Goal: Information Seeking & Learning: Learn about a topic

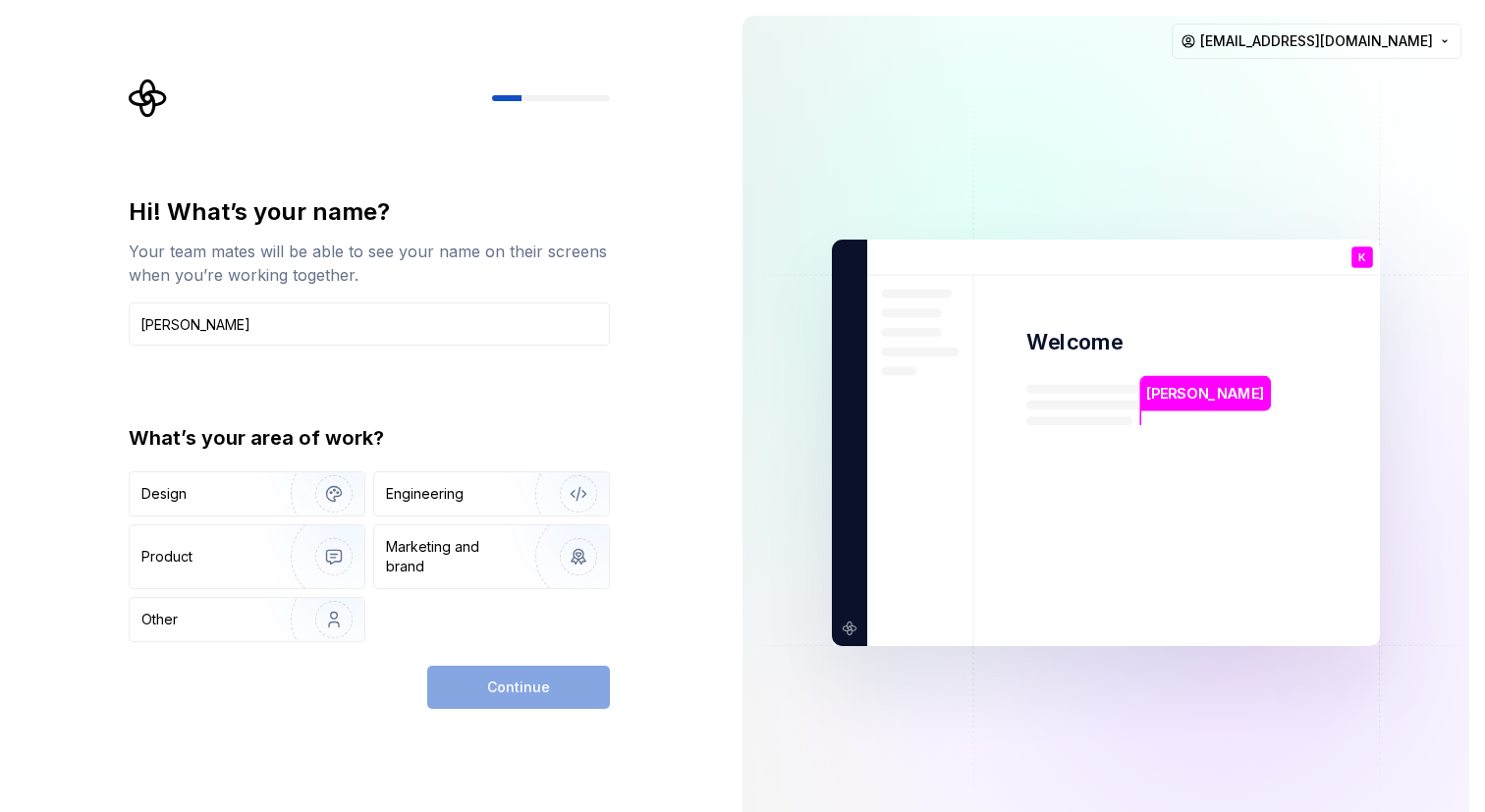
type input "[PERSON_NAME]"
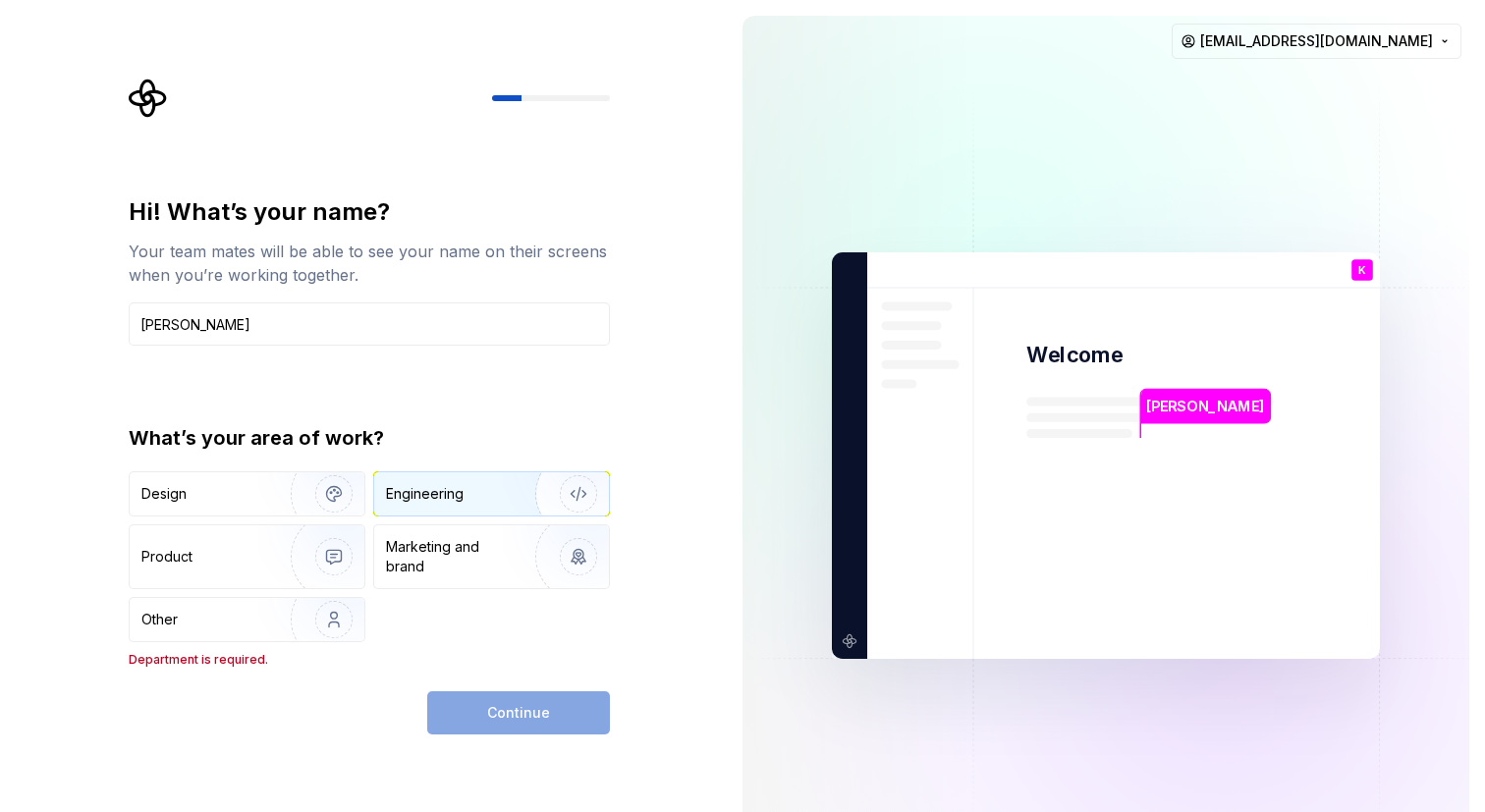
click at [561, 491] on img "button" at bounding box center [565, 494] width 126 height 132
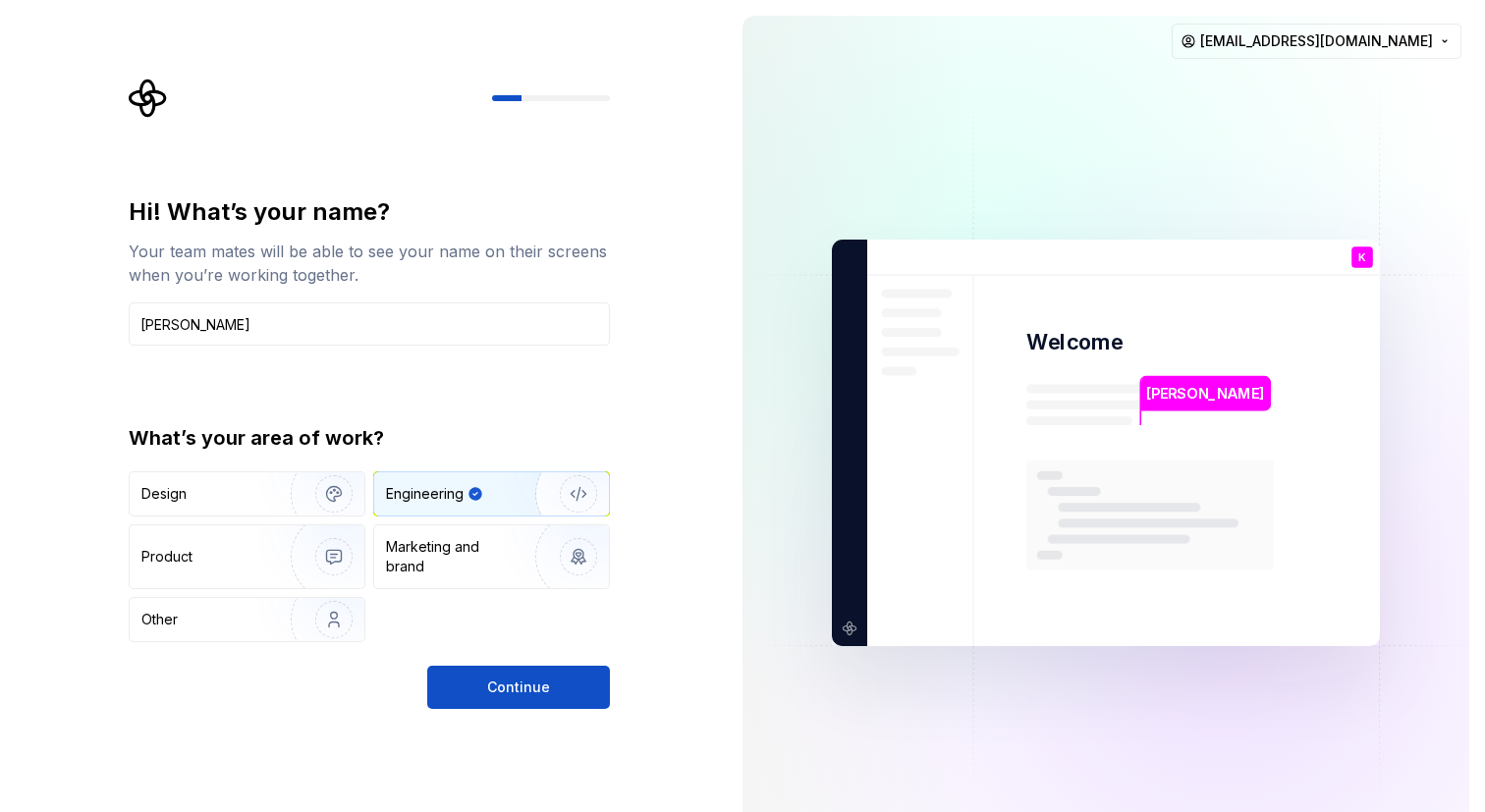
click at [561, 491] on img "button" at bounding box center [565, 494] width 126 height 132
click at [332, 638] on img "button" at bounding box center [320, 619] width 126 height 132
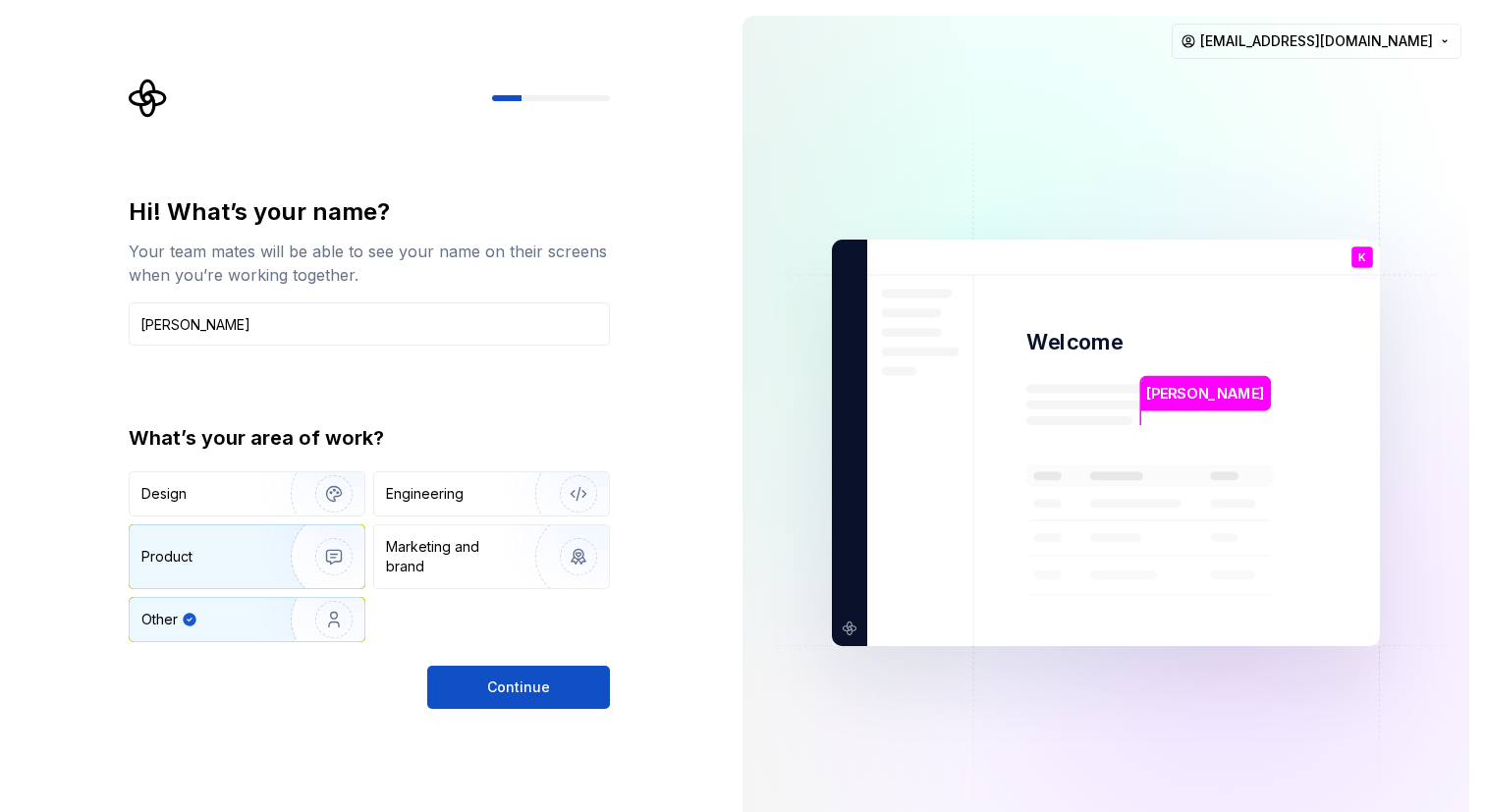
click at [346, 560] on img "button" at bounding box center [320, 556] width 126 height 132
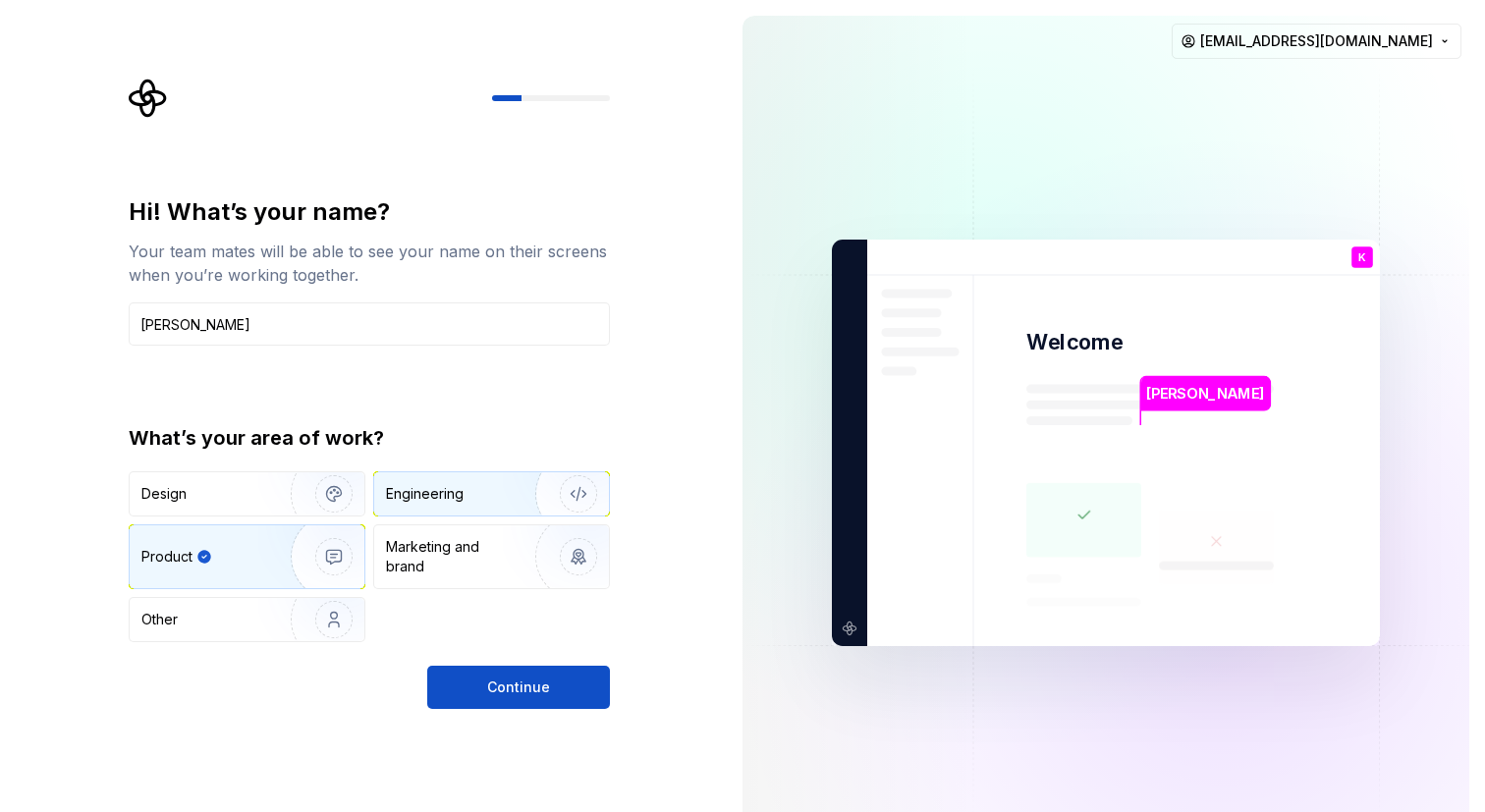
click at [597, 491] on img "button" at bounding box center [565, 494] width 126 height 132
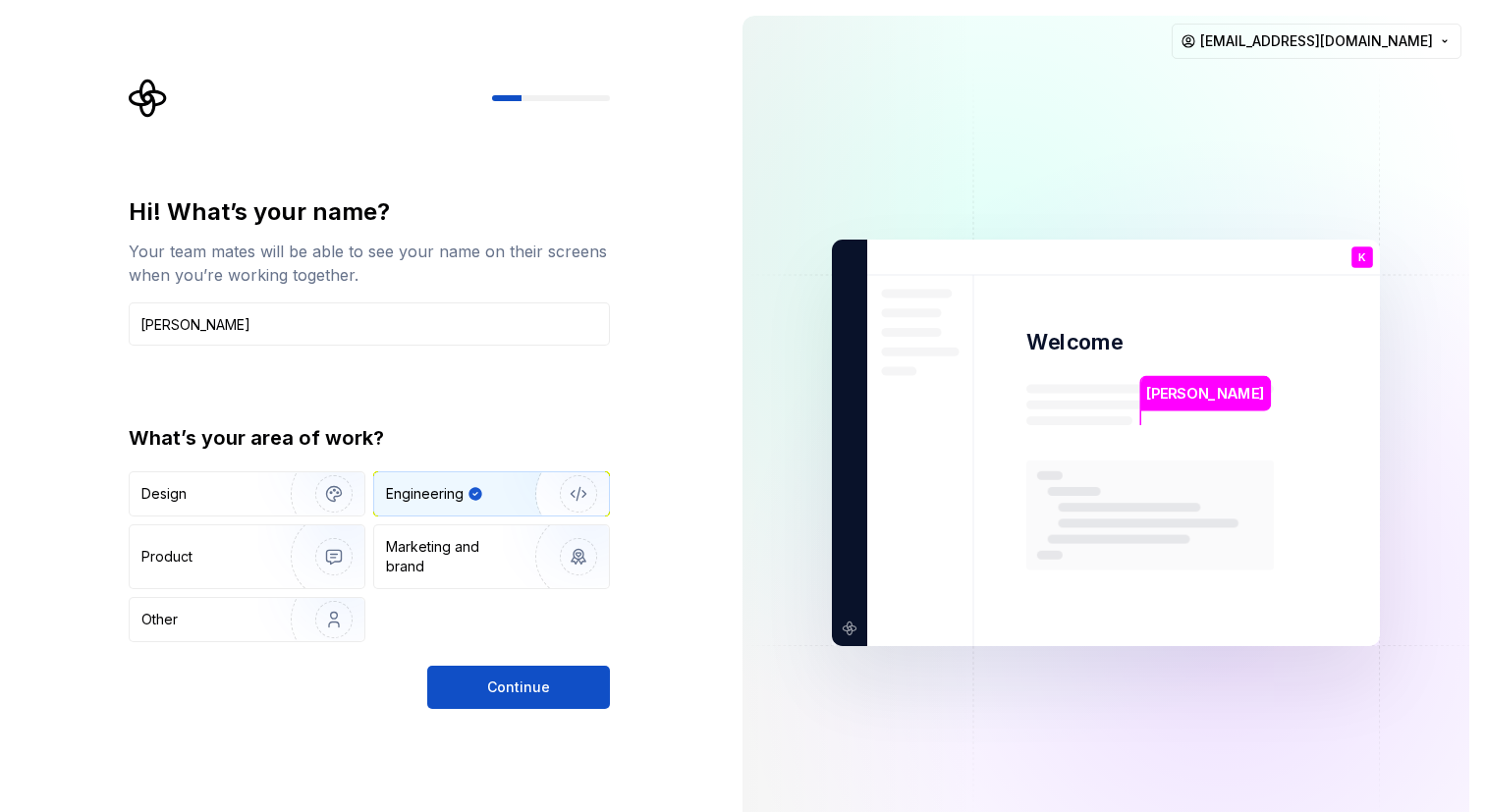
click at [536, 722] on div "Hi! What’s your name? Your team mates will be able to see your name on their sc…" at bounding box center [363, 442] width 727 height 885
click at [540, 690] on span "Continue" at bounding box center [518, 687] width 62 height 20
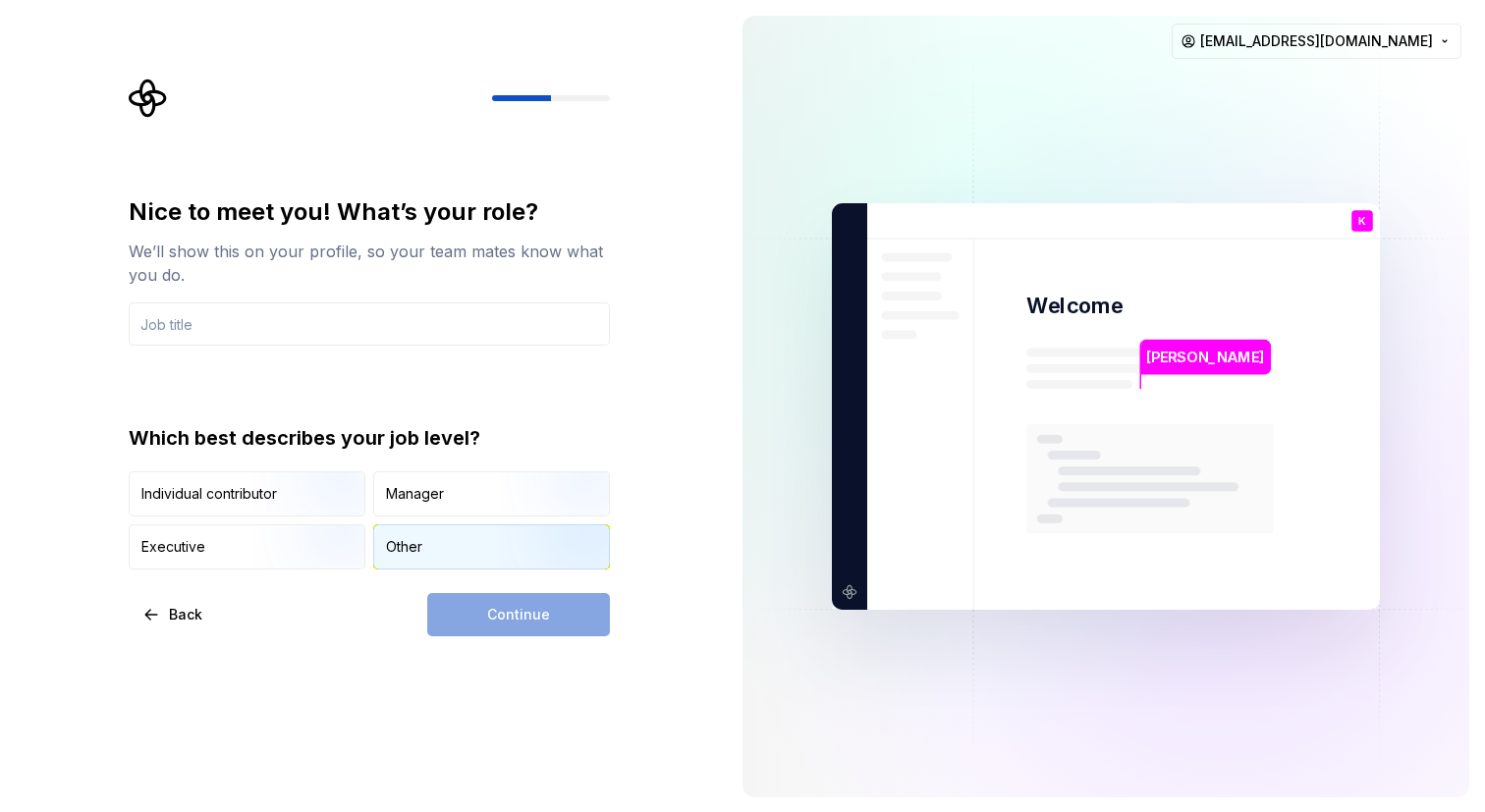
click at [424, 548] on div "Other" at bounding box center [491, 547] width 235 height 44
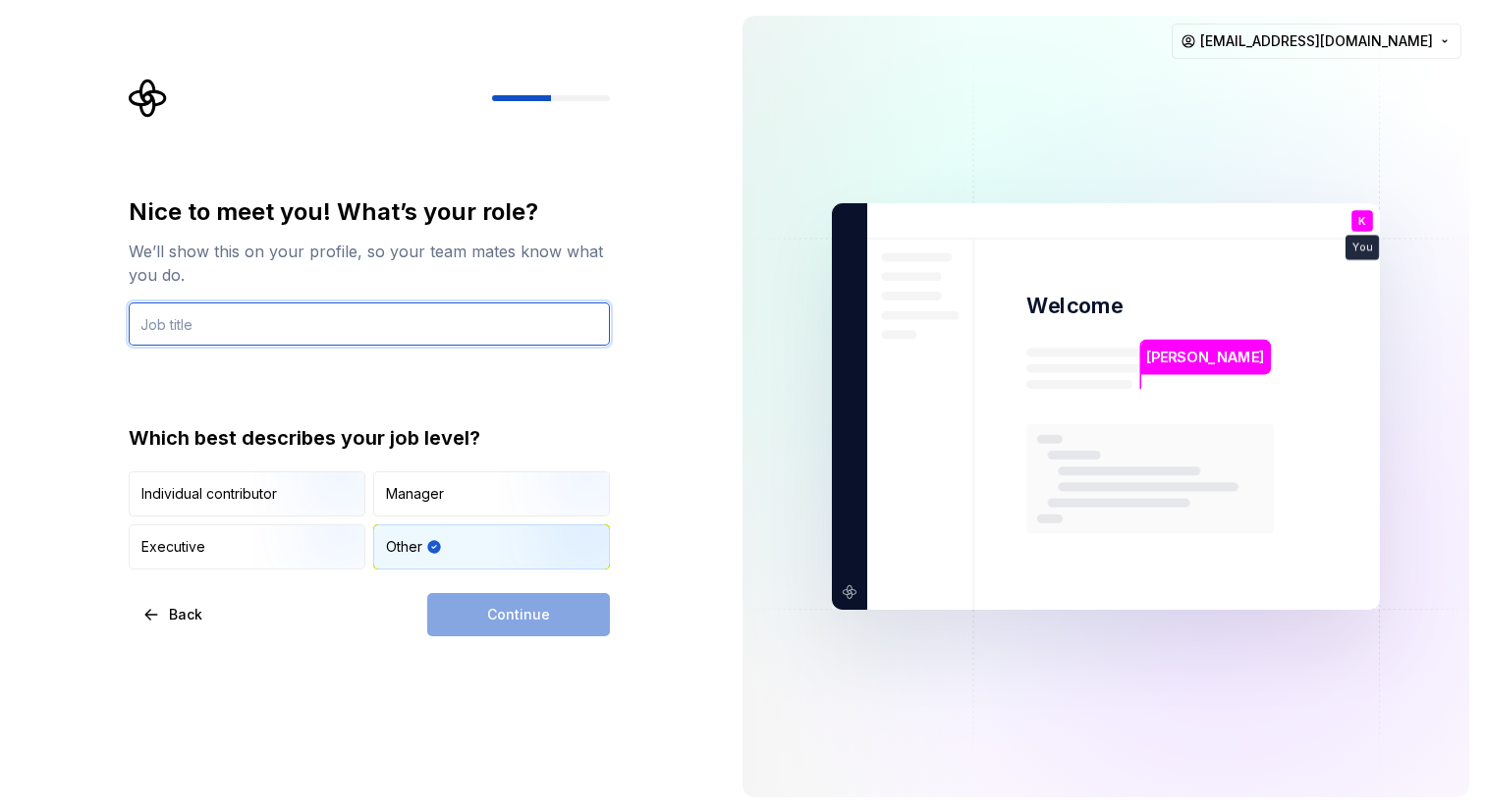
click at [469, 333] on input "text" at bounding box center [369, 324] width 481 height 44
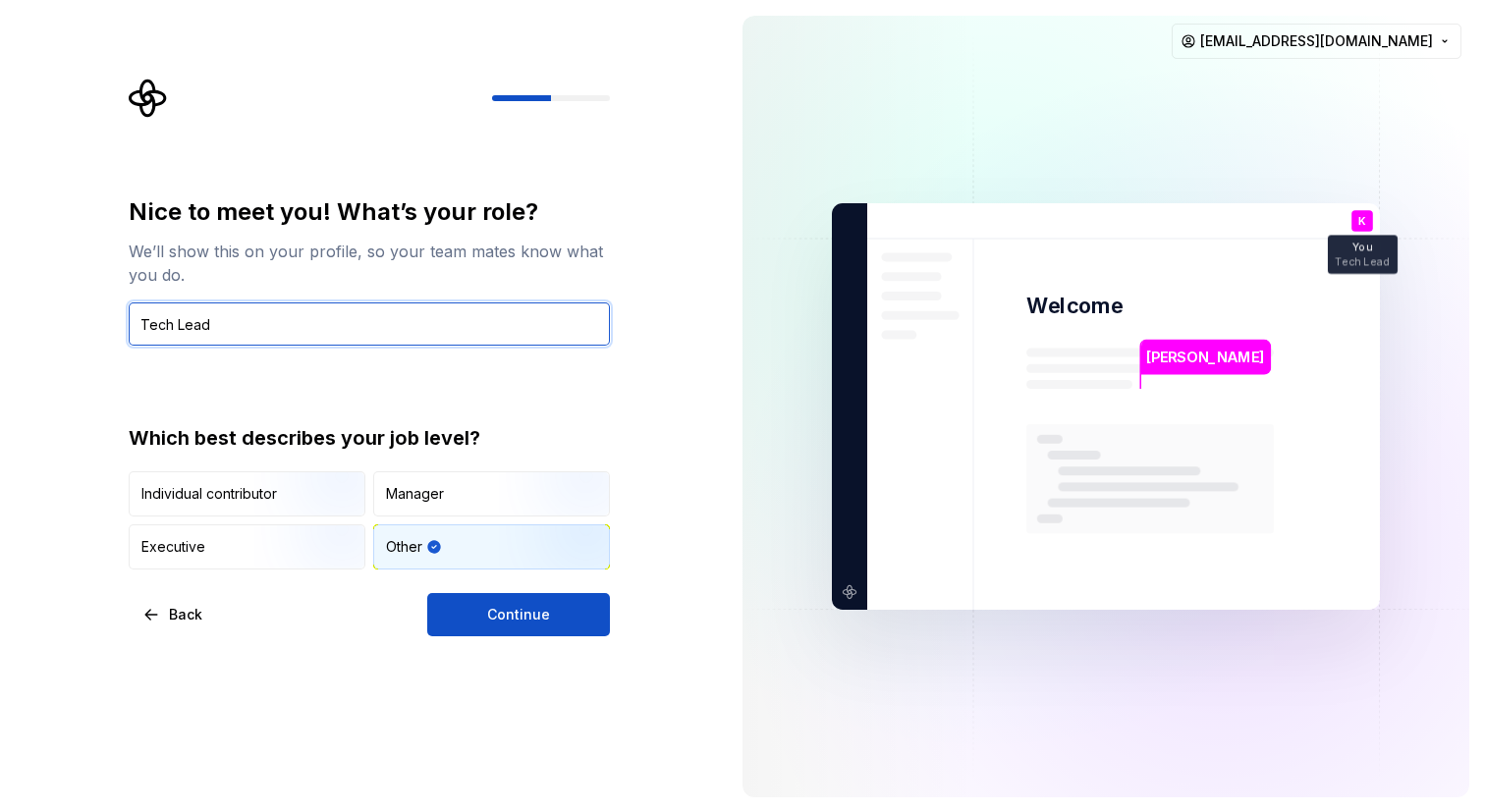
type input "Tech Lead"
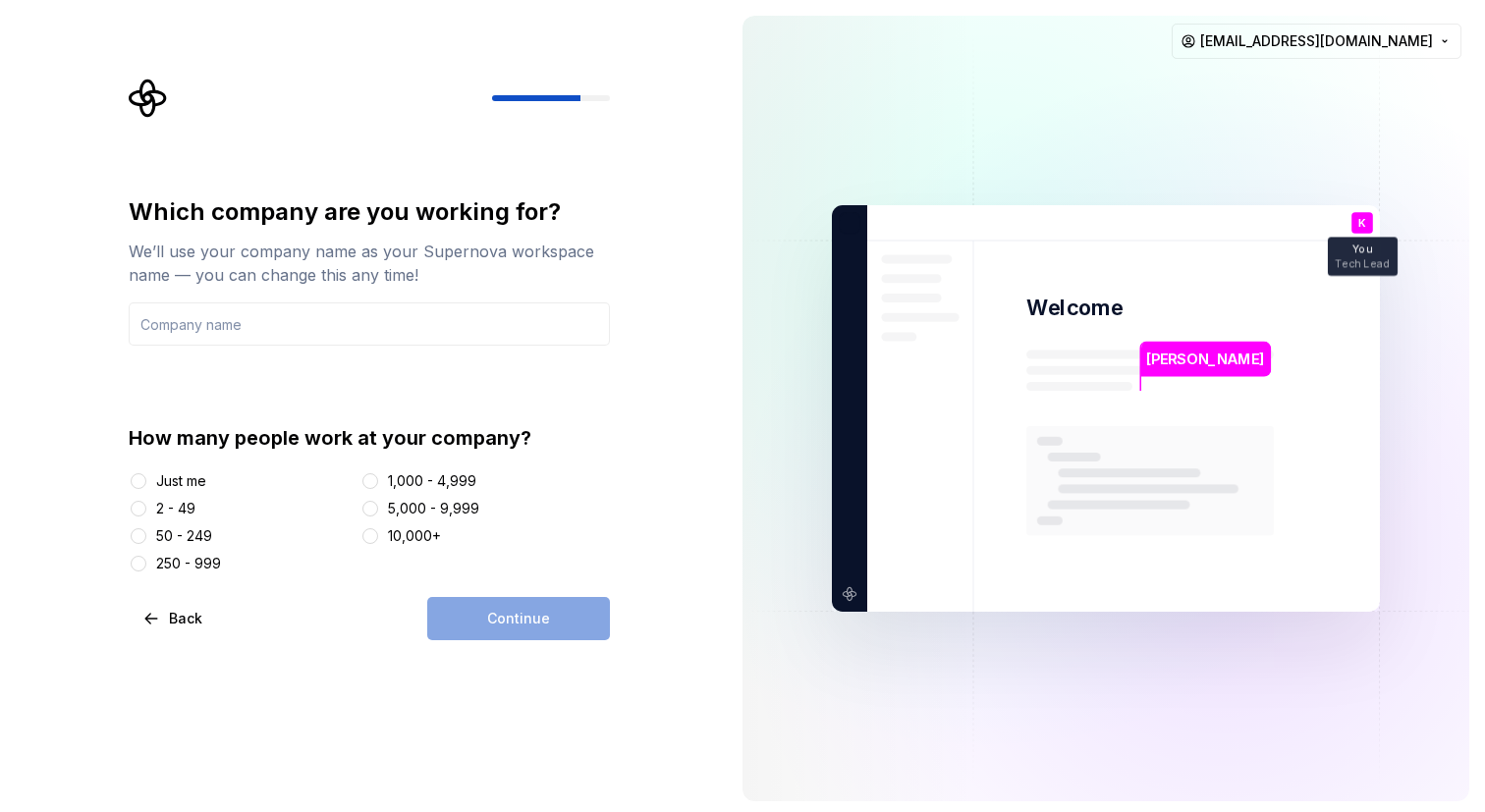
click at [186, 530] on div "50 - 249" at bounding box center [184, 536] width 56 height 20
click at [147, 530] on button "50 - 249" at bounding box center [139, 536] width 16 height 16
click at [537, 621] on div "Continue" at bounding box center [519, 619] width 183 height 44
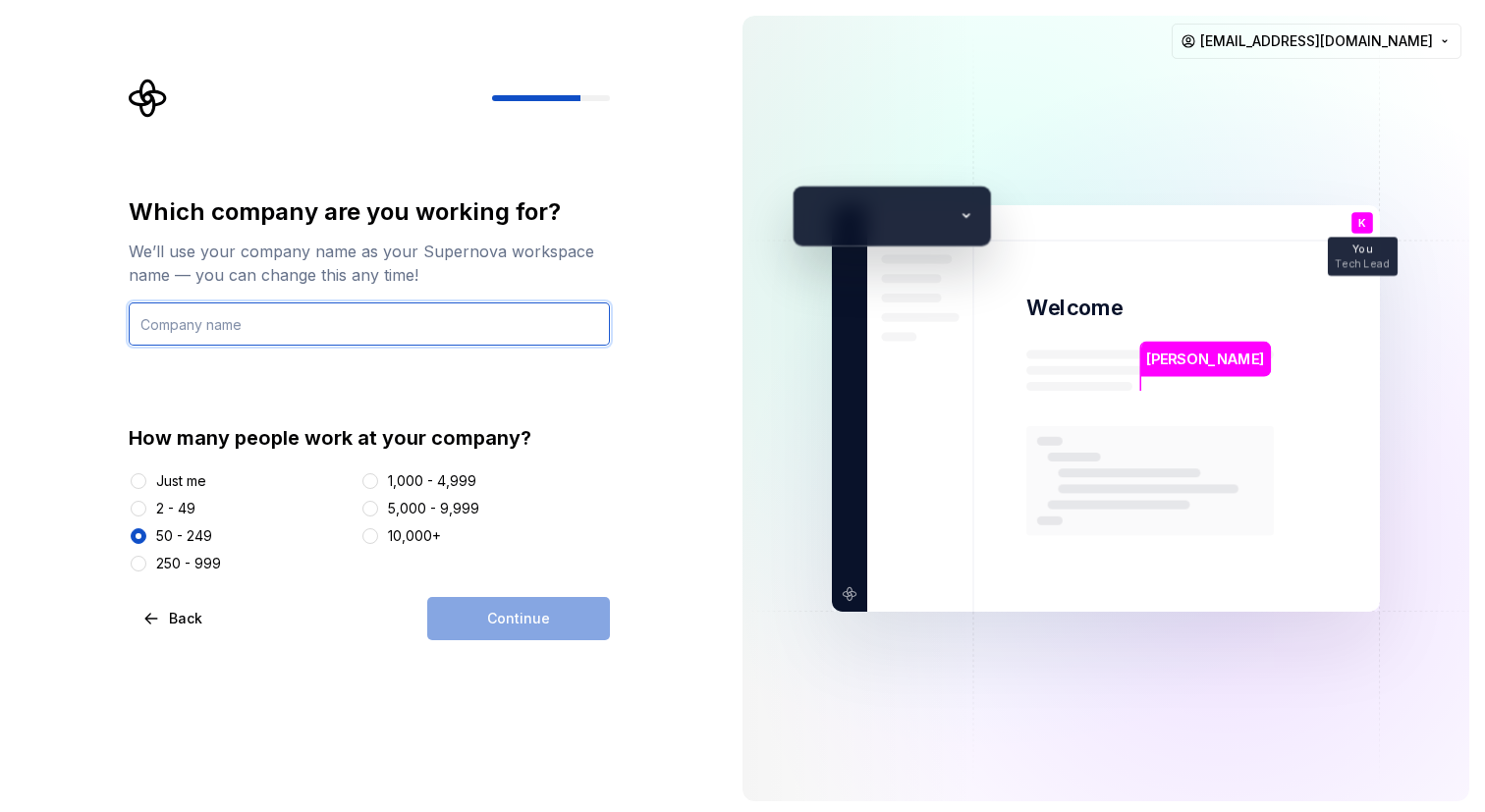
click at [312, 331] on input "text" at bounding box center [369, 324] width 481 height 44
type input "Modirum"
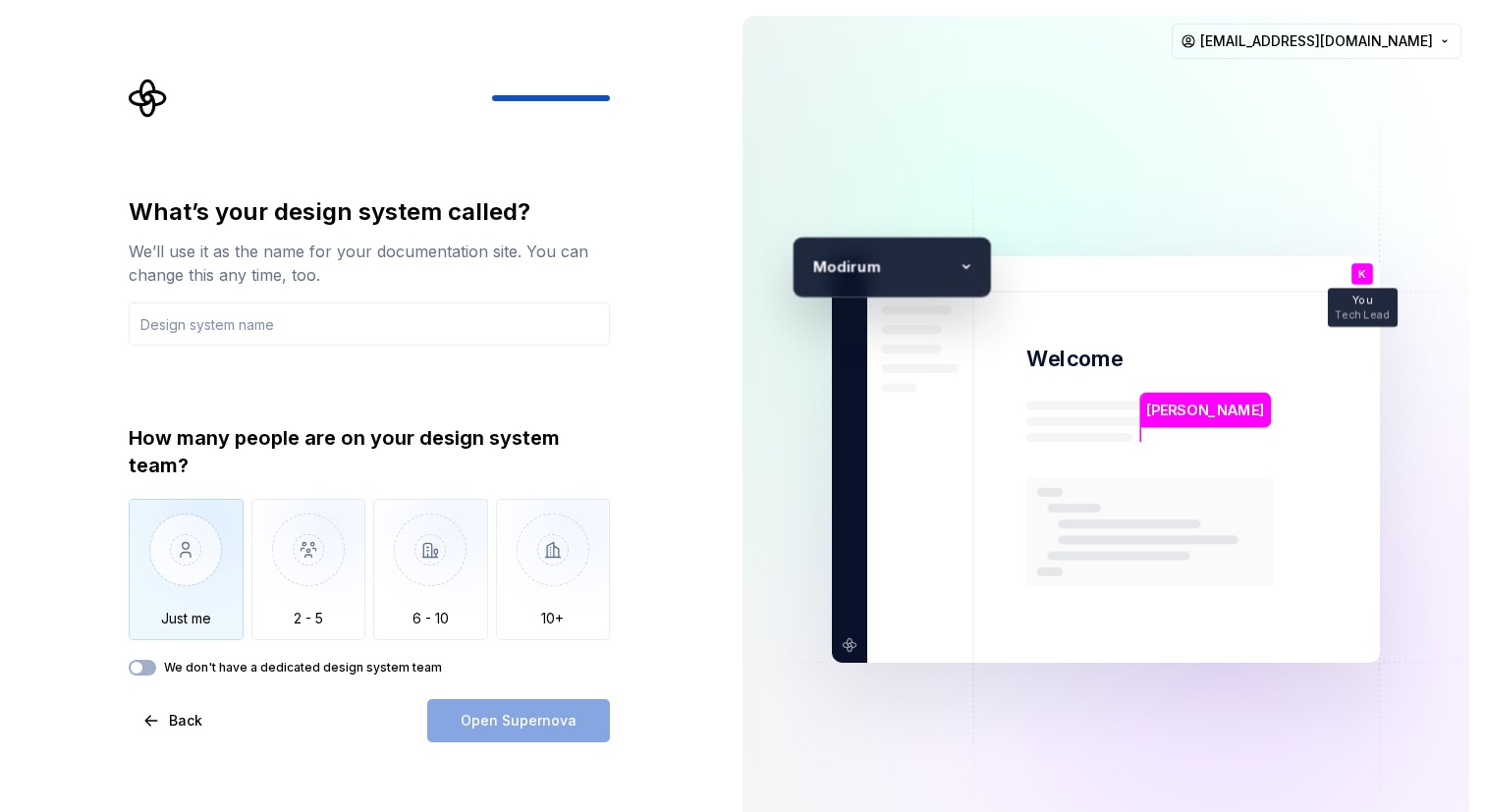
click at [177, 612] on img "button" at bounding box center [186, 564] width 115 height 132
click at [464, 323] on input "text" at bounding box center [369, 324] width 481 height 44
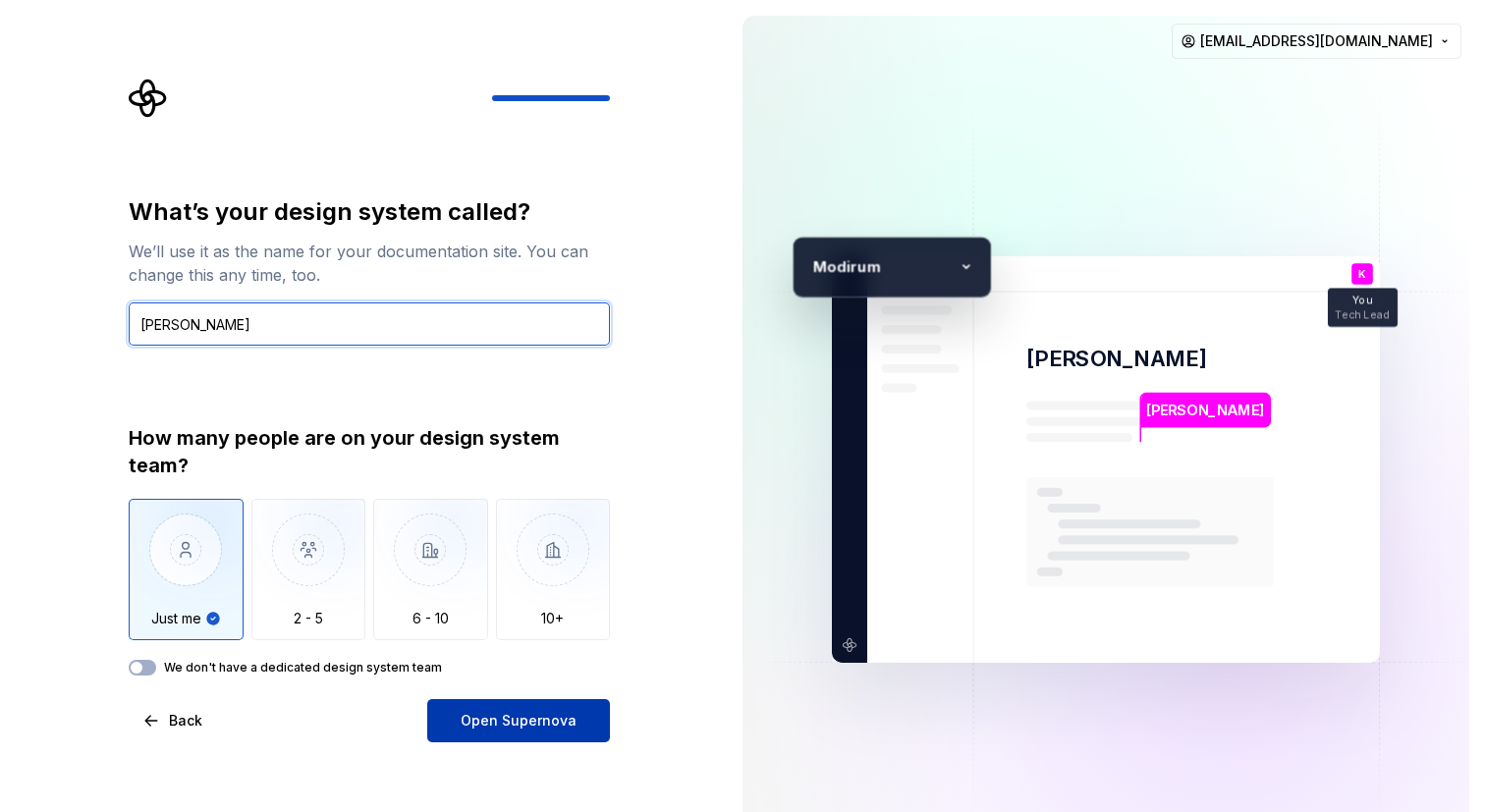
type input "[PERSON_NAME]"
click at [517, 730] on span "Open Supernova" at bounding box center [518, 721] width 116 height 20
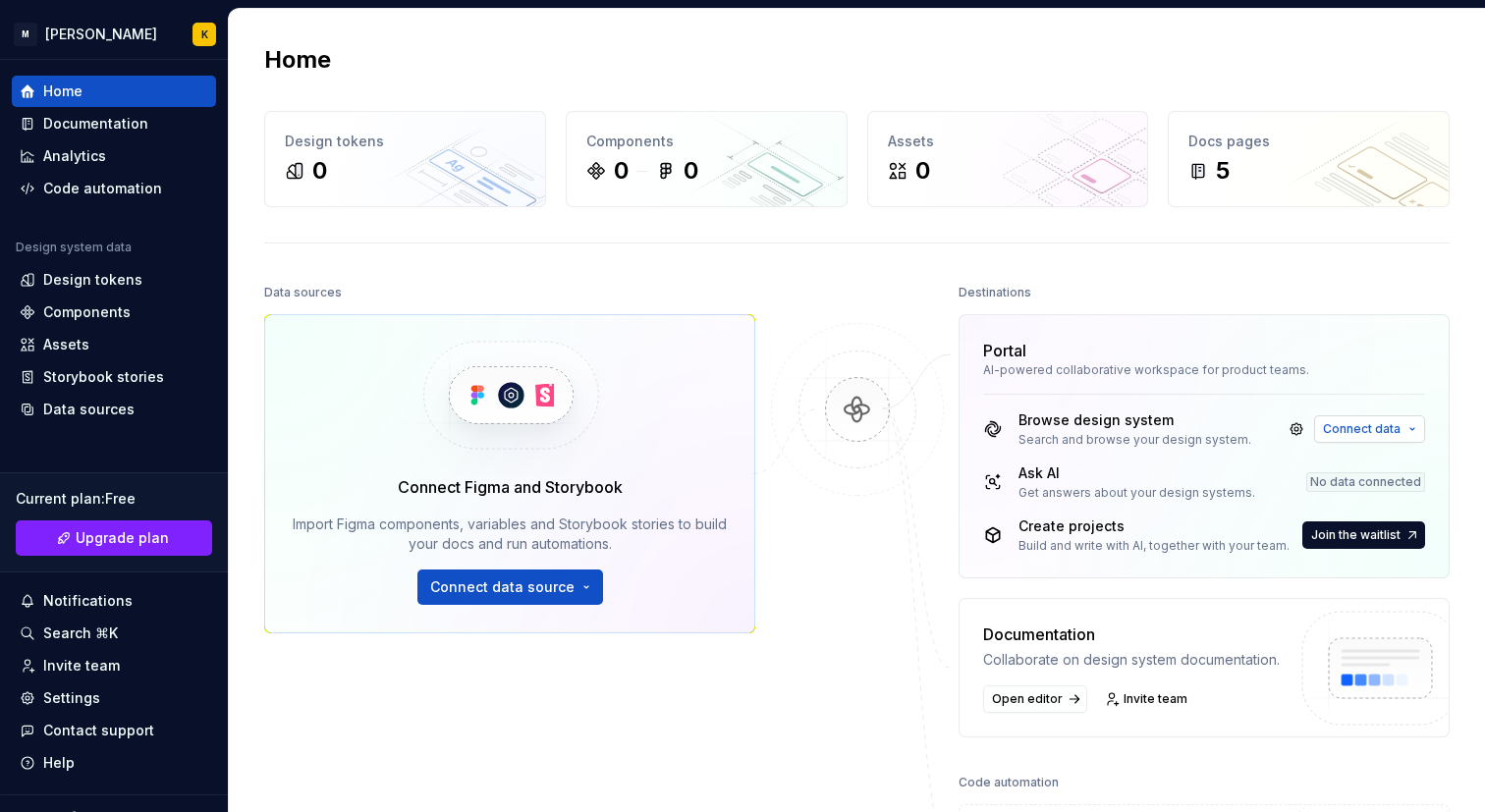
click at [1407, 434] on button "Connect data" at bounding box center [1370, 429] width 111 height 28
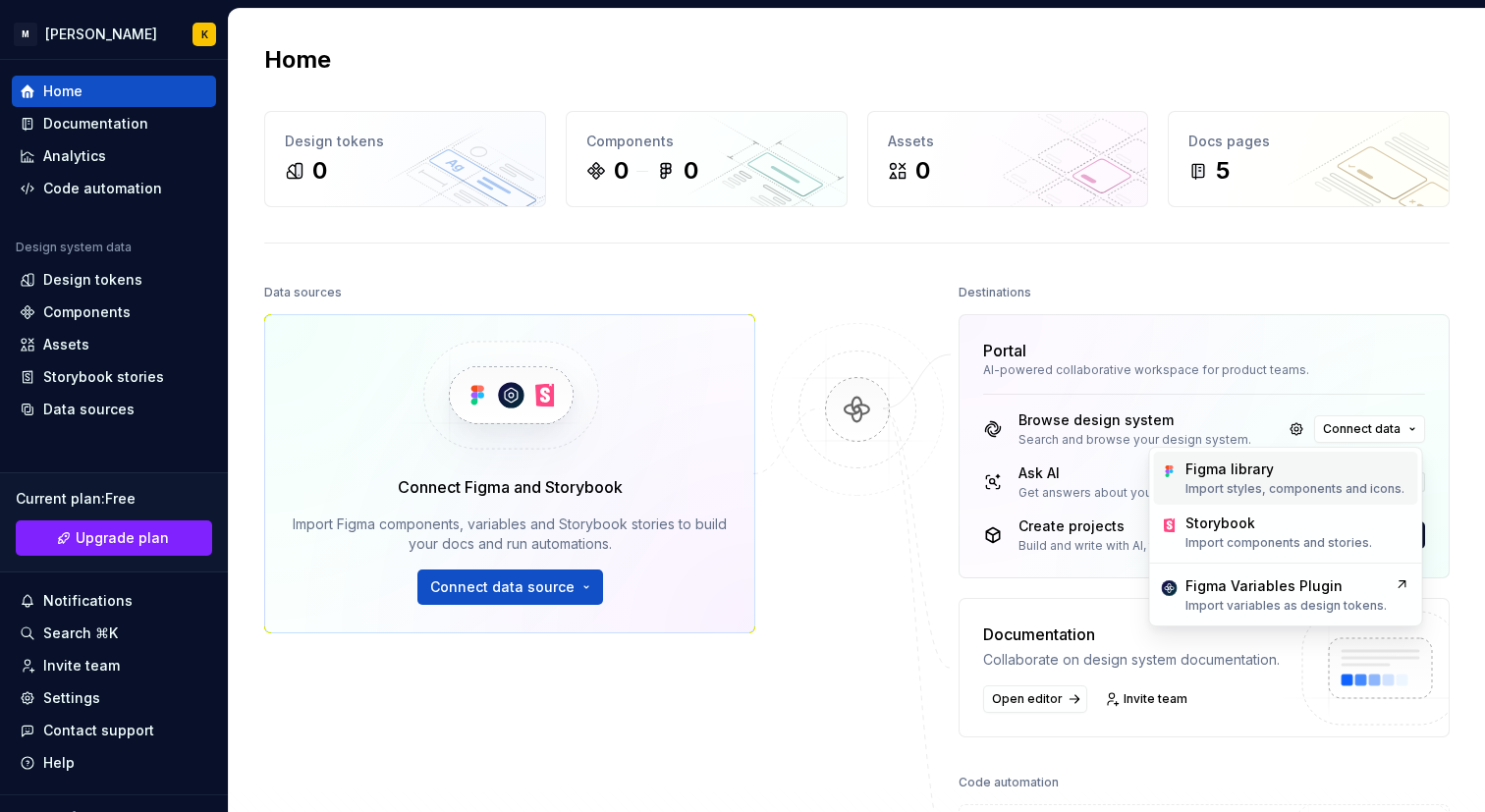
click at [1308, 476] on div "Figma library" at bounding box center [1295, 469] width 219 height 20
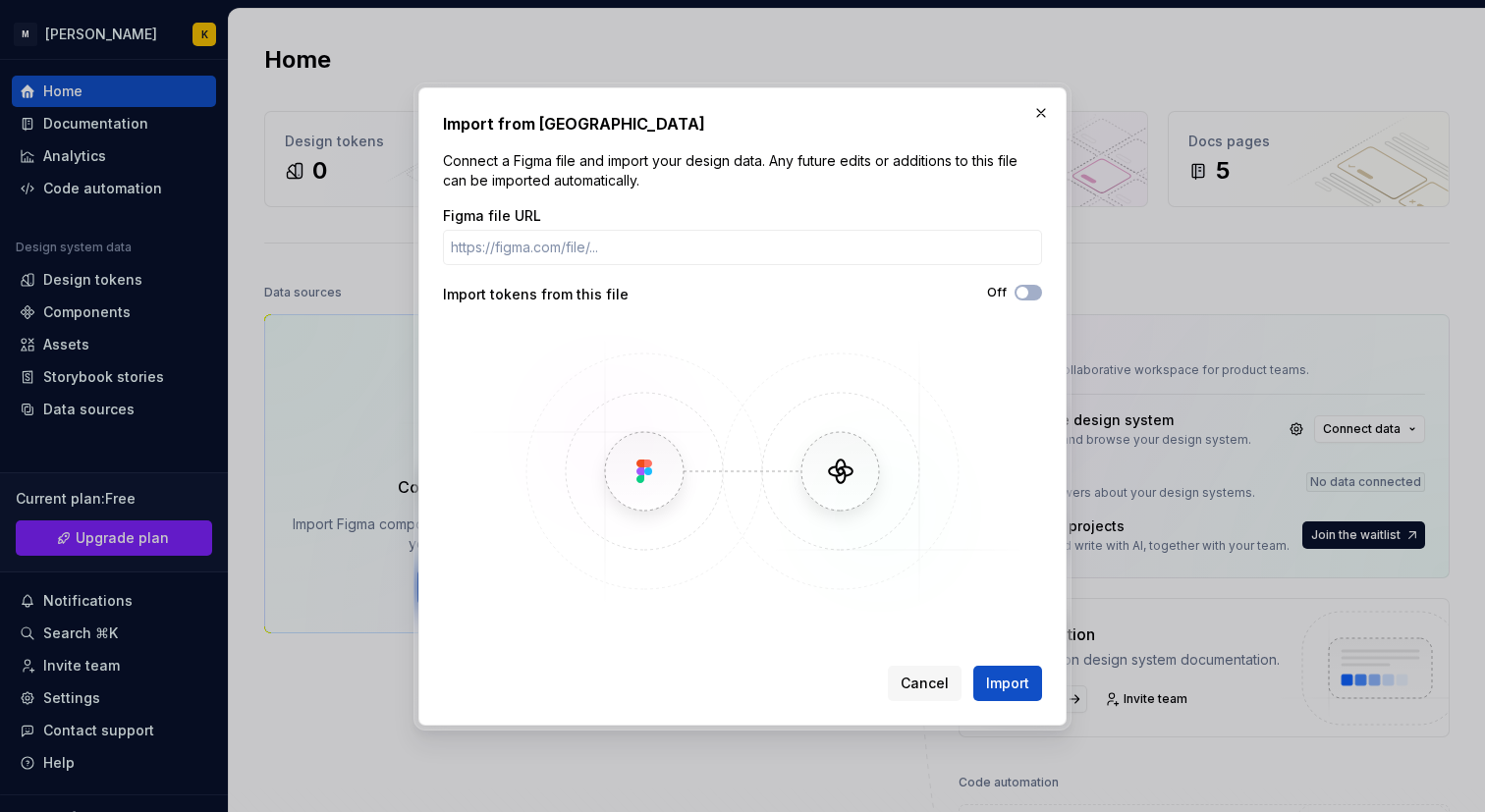
click at [928, 703] on div "Import from Figma Connect a Figma file and import your design data. Any future …" at bounding box center [742, 406] width 648 height 638
click at [938, 693] on button "Cancel" at bounding box center [925, 683] width 73 height 36
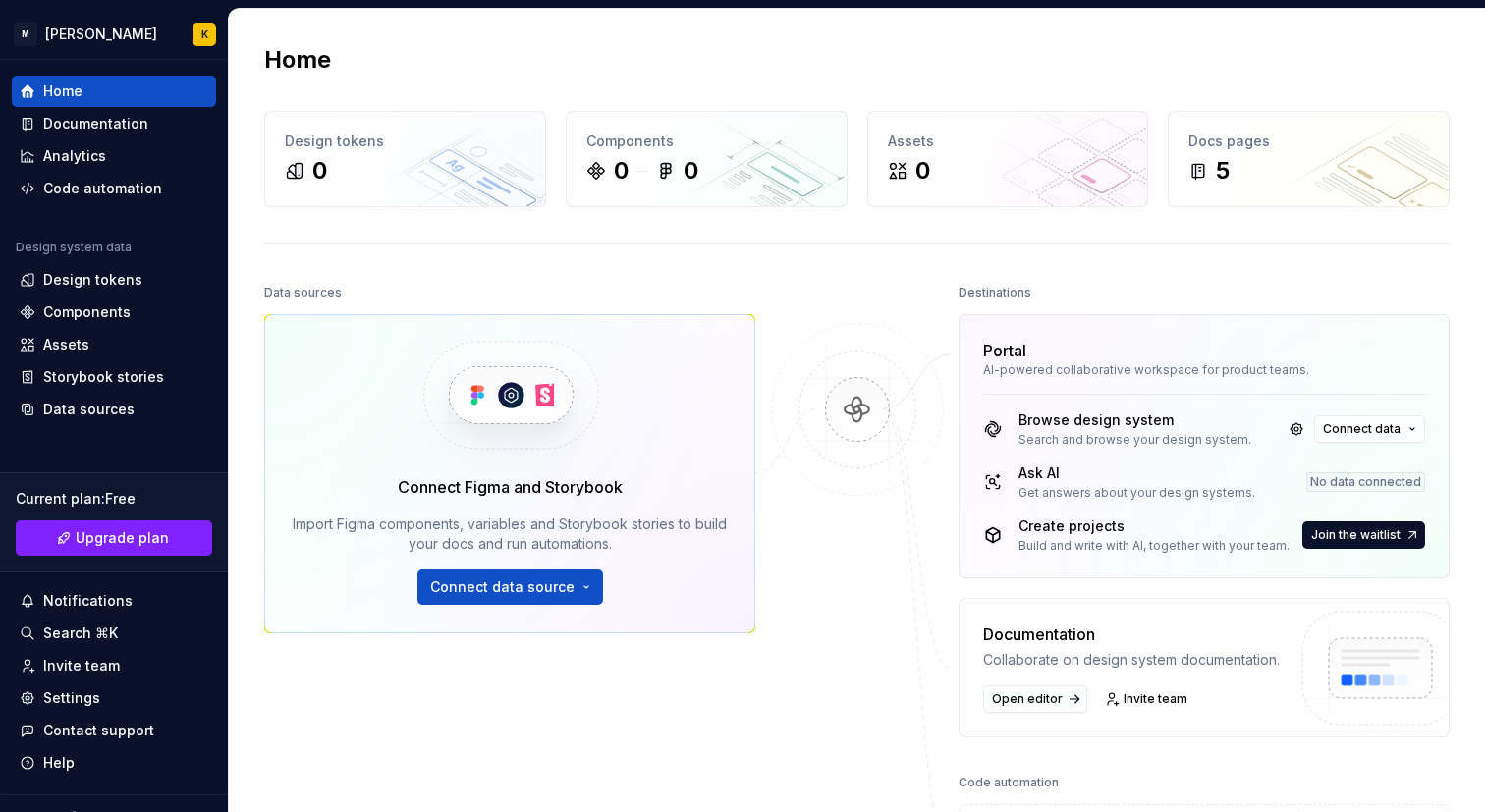
click at [1095, 420] on div "Browse design system" at bounding box center [1135, 420] width 233 height 20
click at [986, 436] on icon at bounding box center [993, 429] width 15 height 15
click at [1286, 428] on link at bounding box center [1297, 429] width 28 height 28
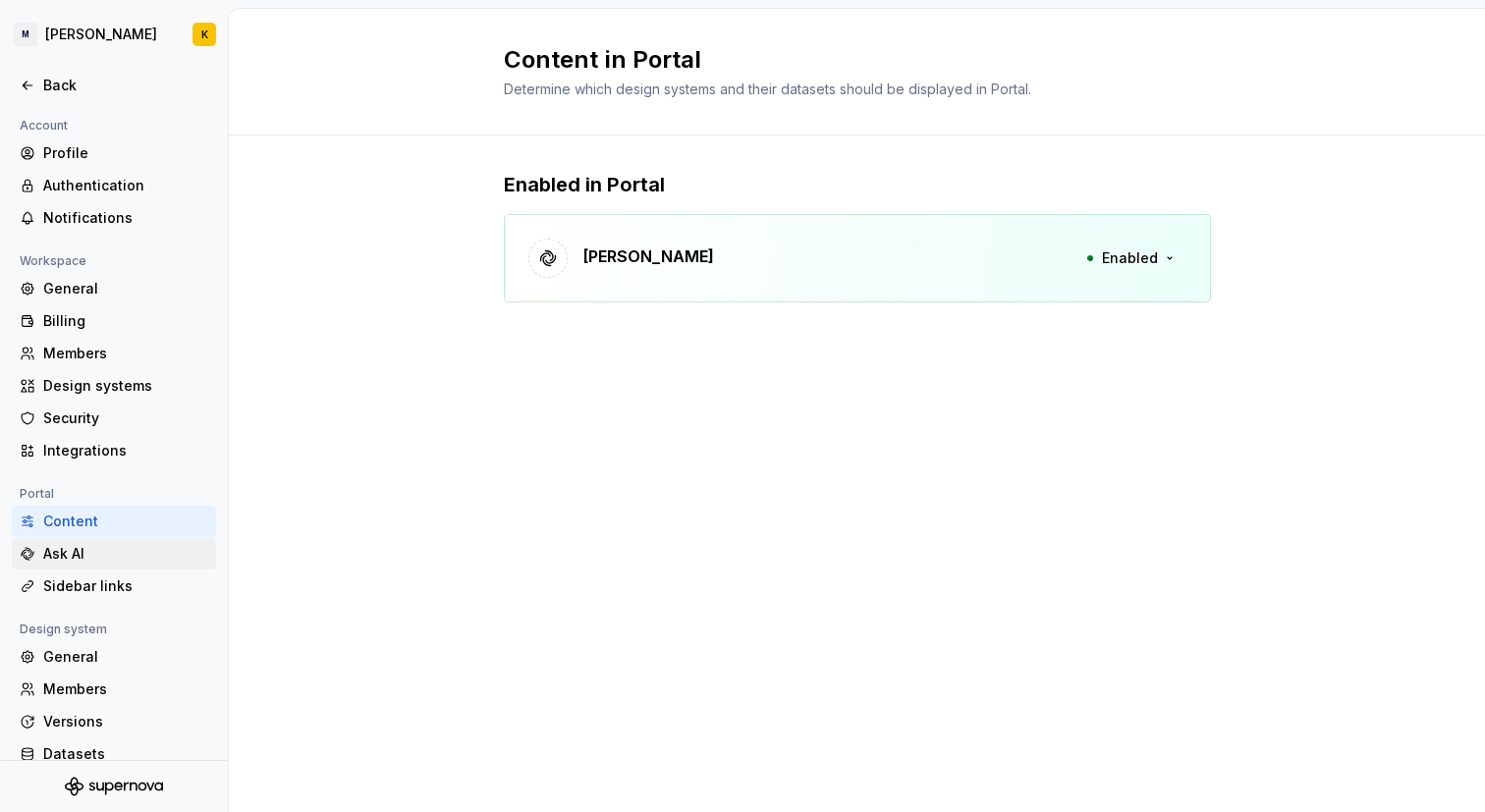
click at [86, 547] on div "Ask AI" at bounding box center [126, 554] width 165 height 20
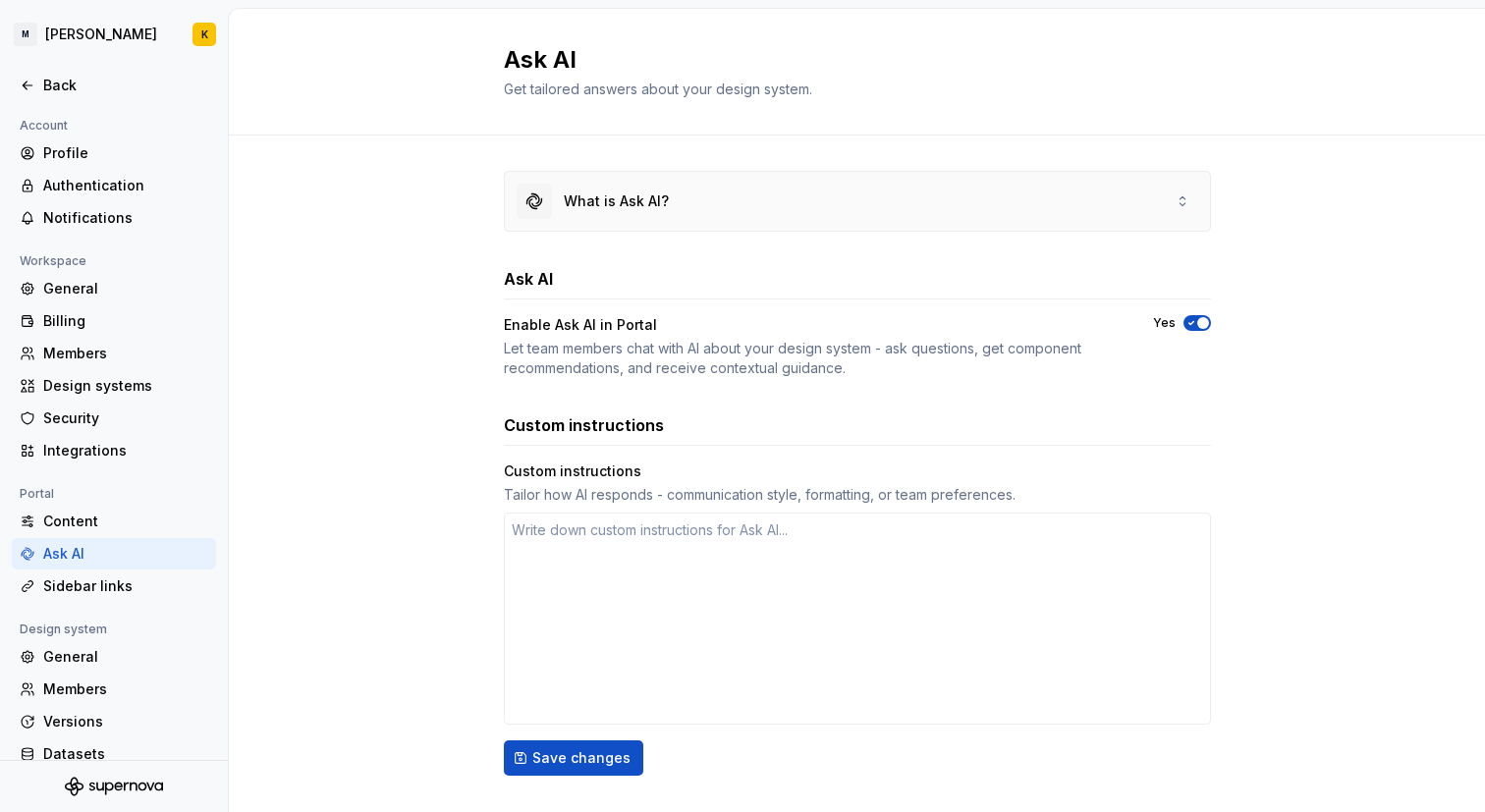
click at [791, 216] on div "What is Ask AI?" at bounding box center [857, 200] width 705 height 58
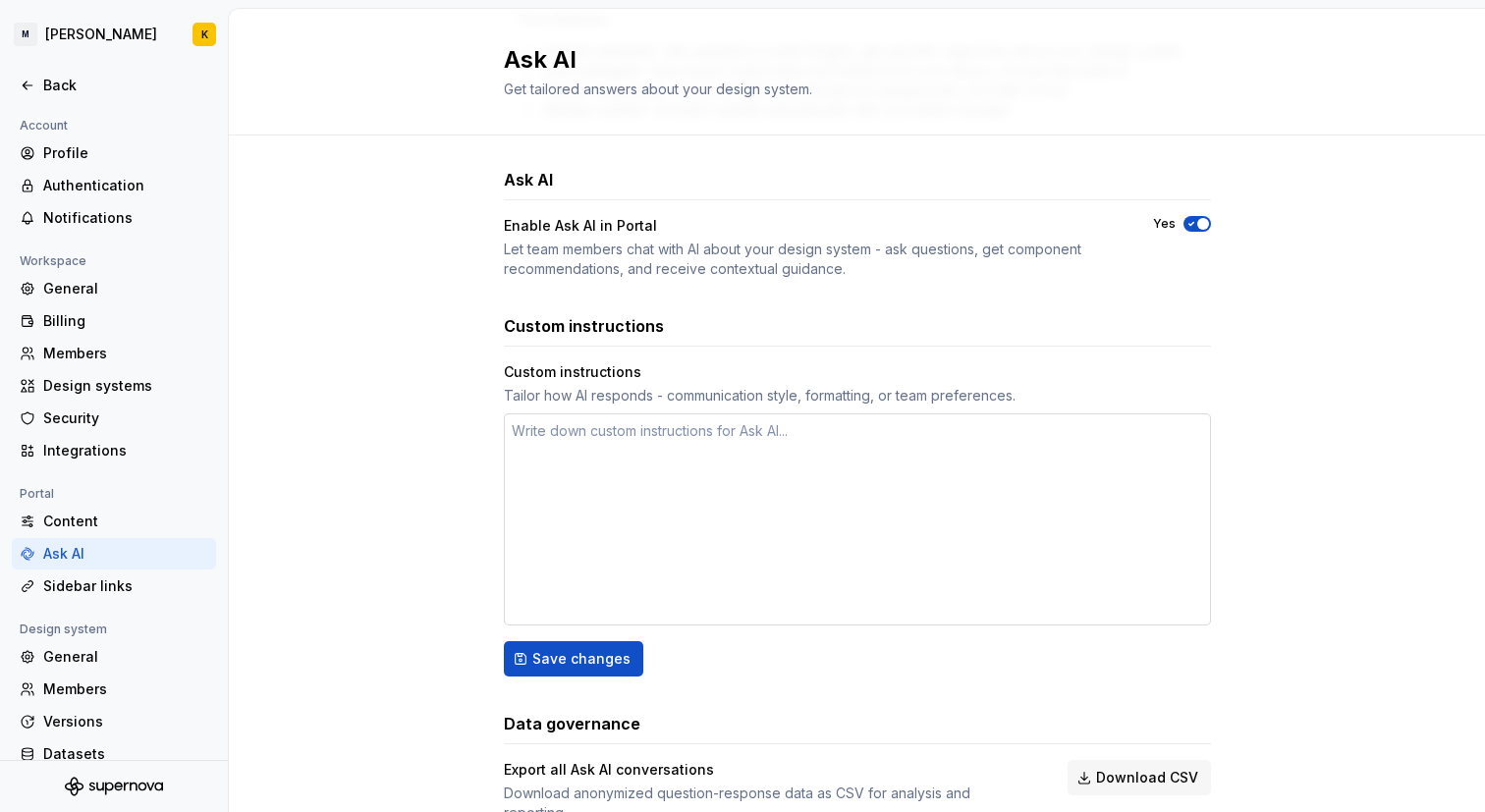
scroll to position [664, 0]
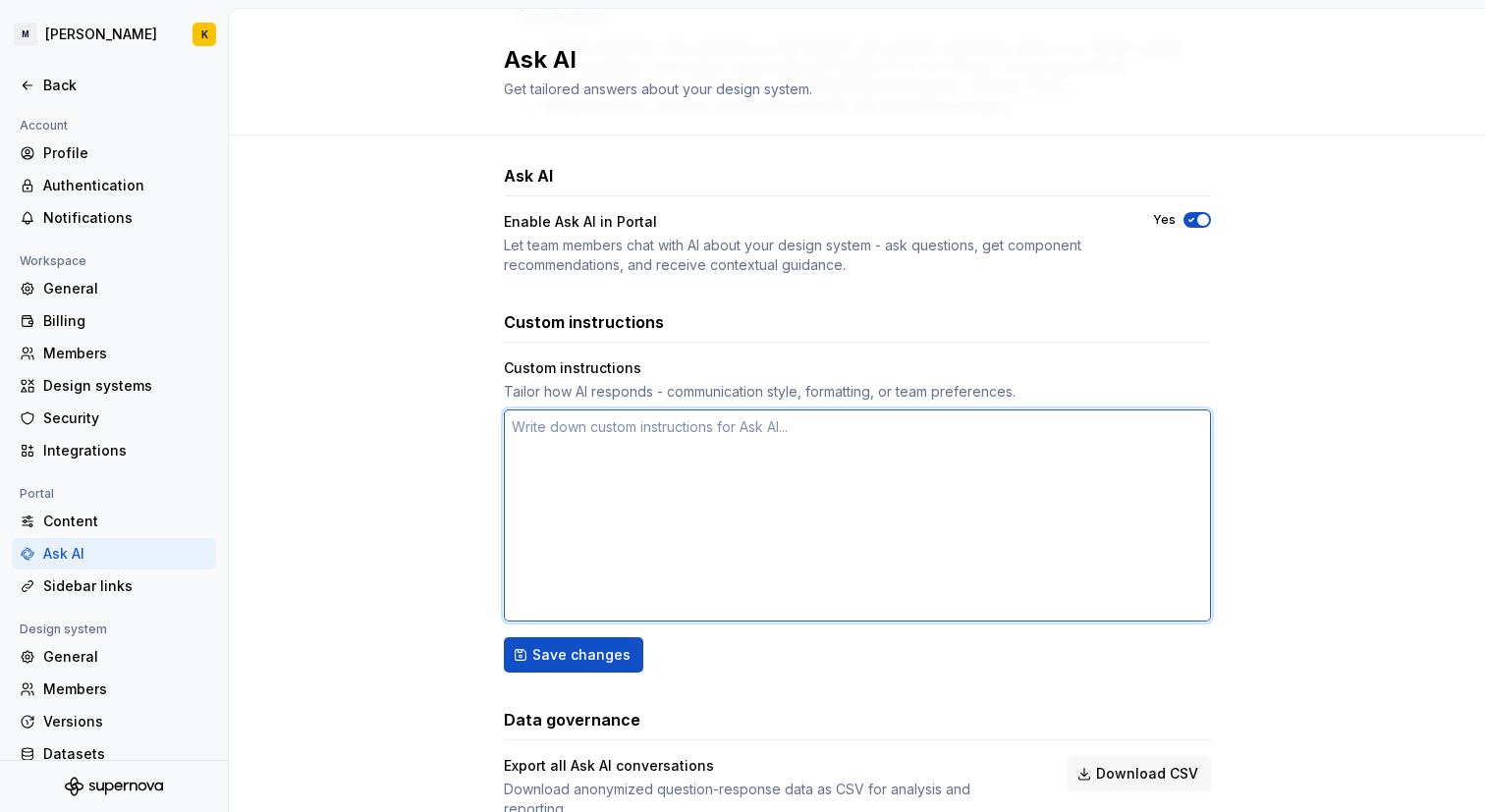
click at [639, 478] on textarea at bounding box center [857, 516] width 707 height 212
type textarea "*"
type textarea "d"
type textarea "*"
type textarea "do"
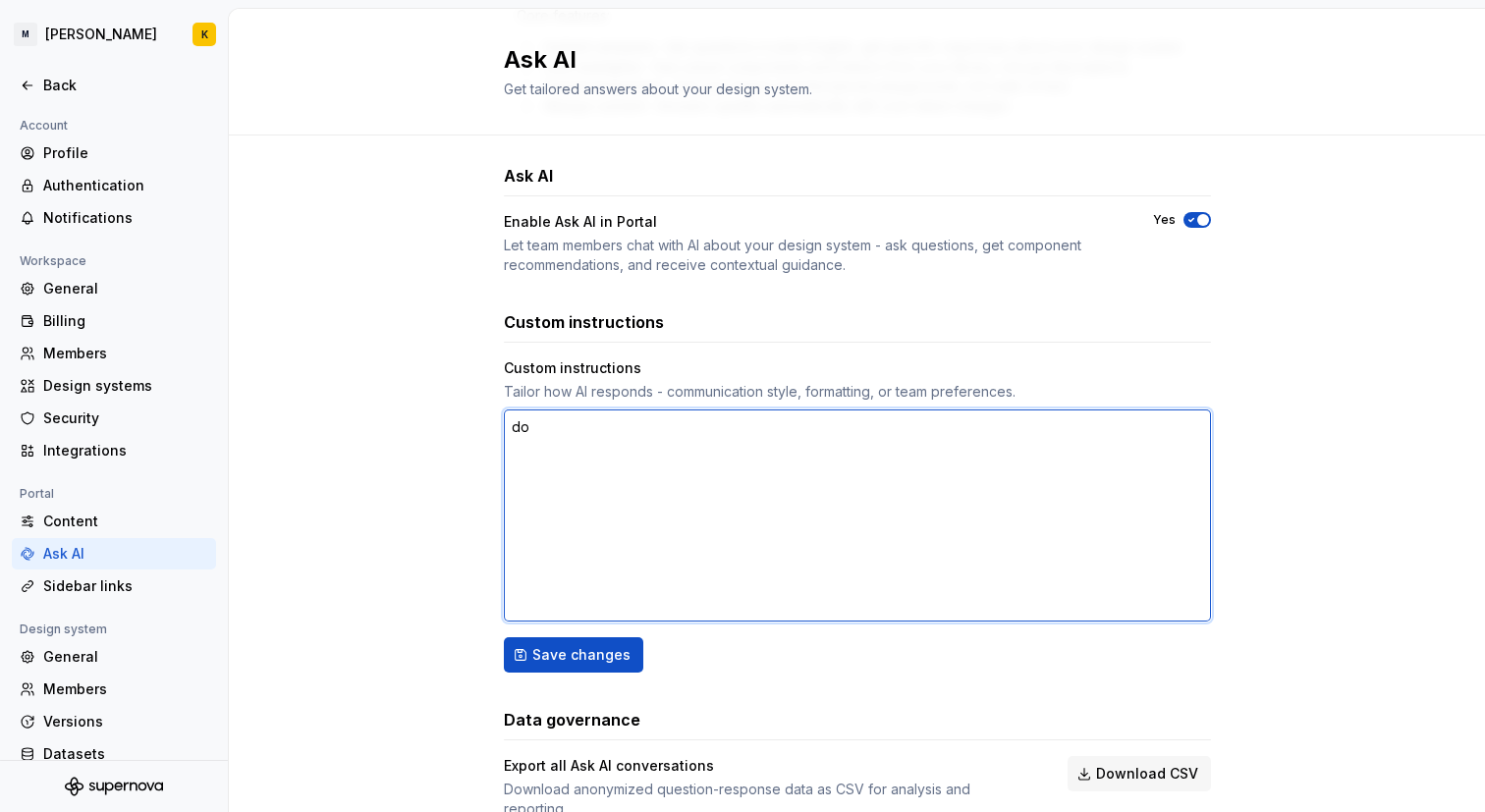
type textarea "*"
type textarea "do"
type textarea "*"
type textarea "do y"
type textarea "*"
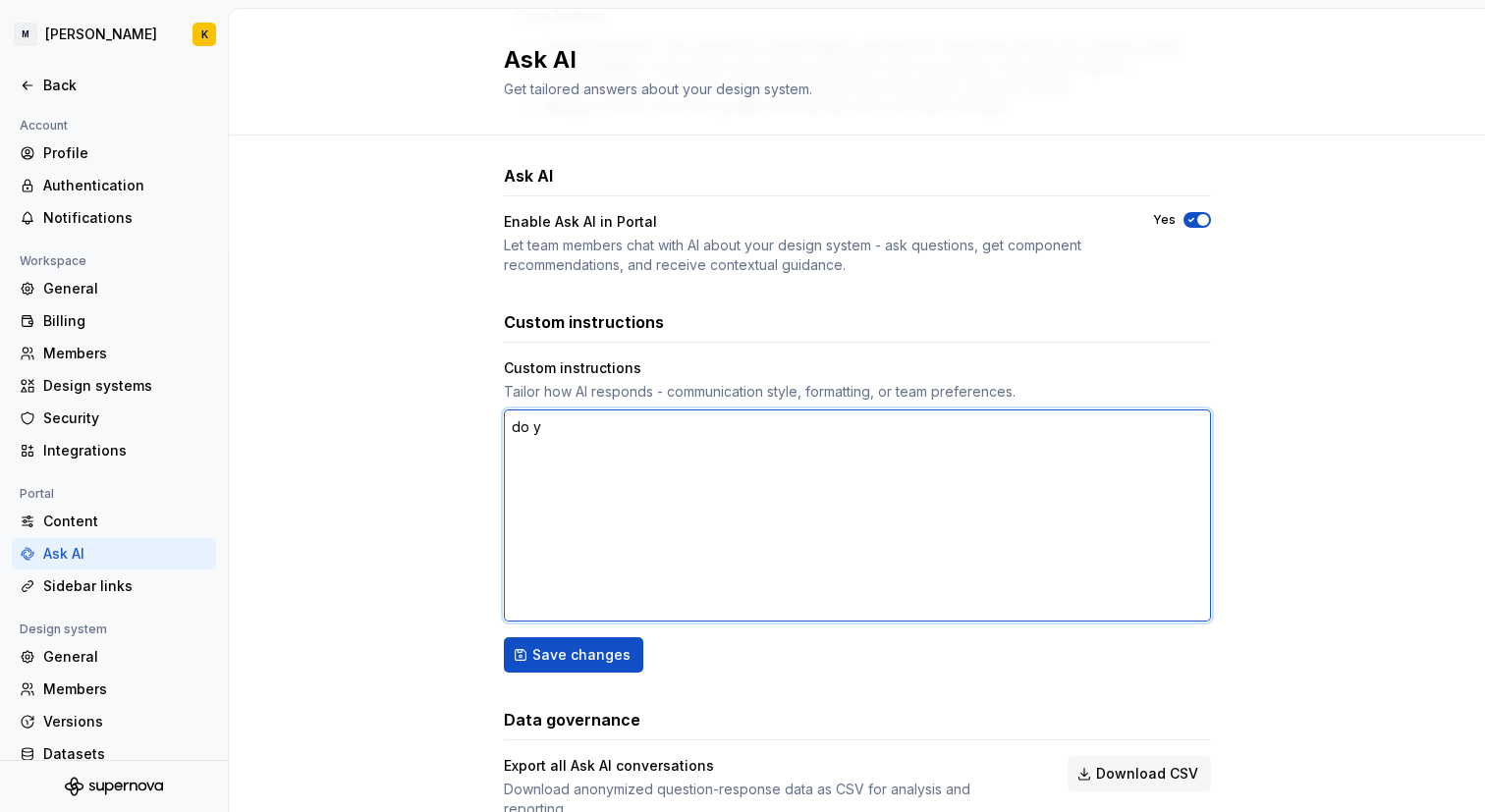
type textarea "do yo"
type textarea "*"
type textarea "do you"
type textarea "*"
type textarea "do you"
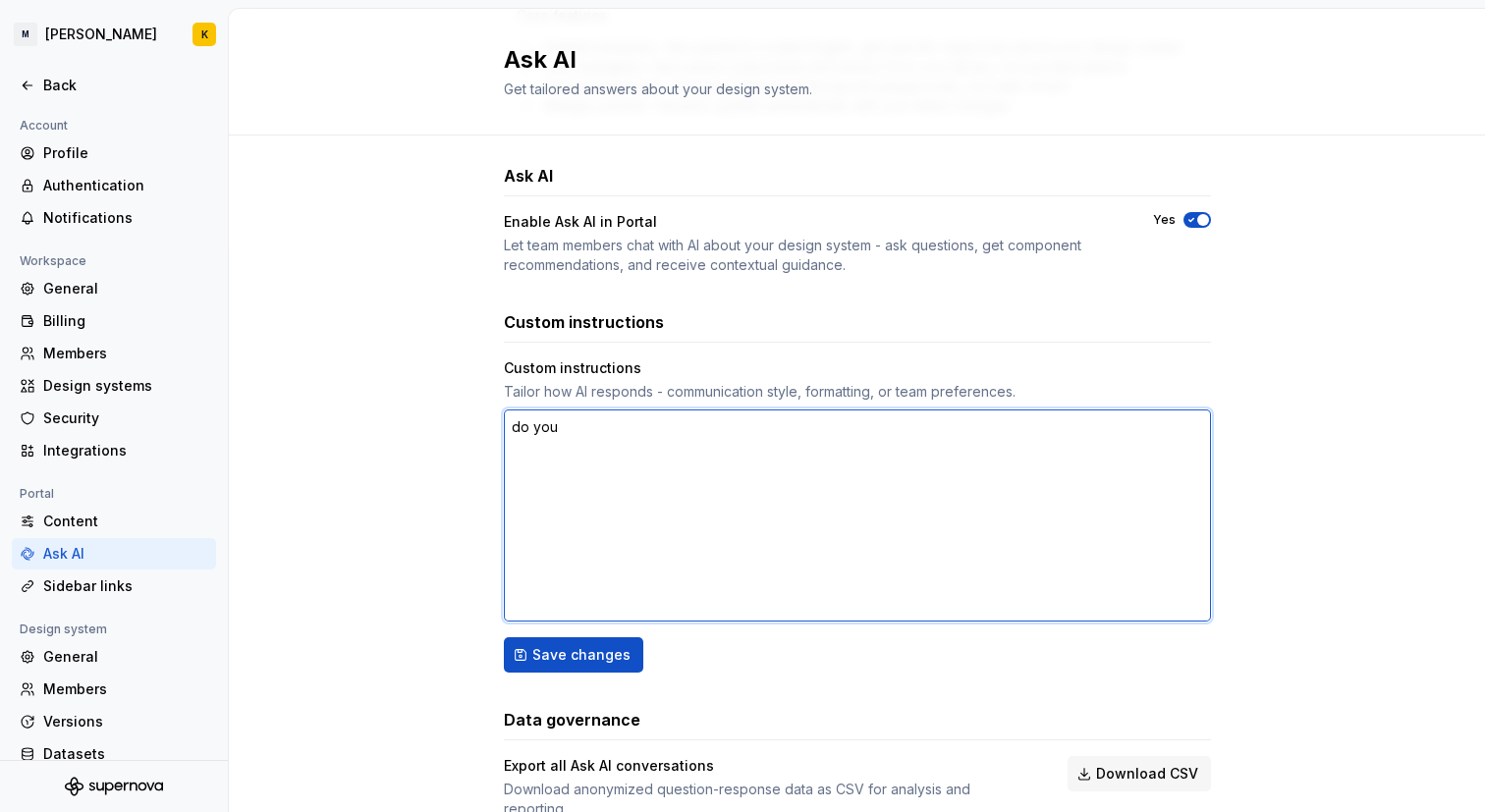
type textarea "*"
type textarea "do you n"
type textarea "*"
type textarea "do you no"
type textarea "*"
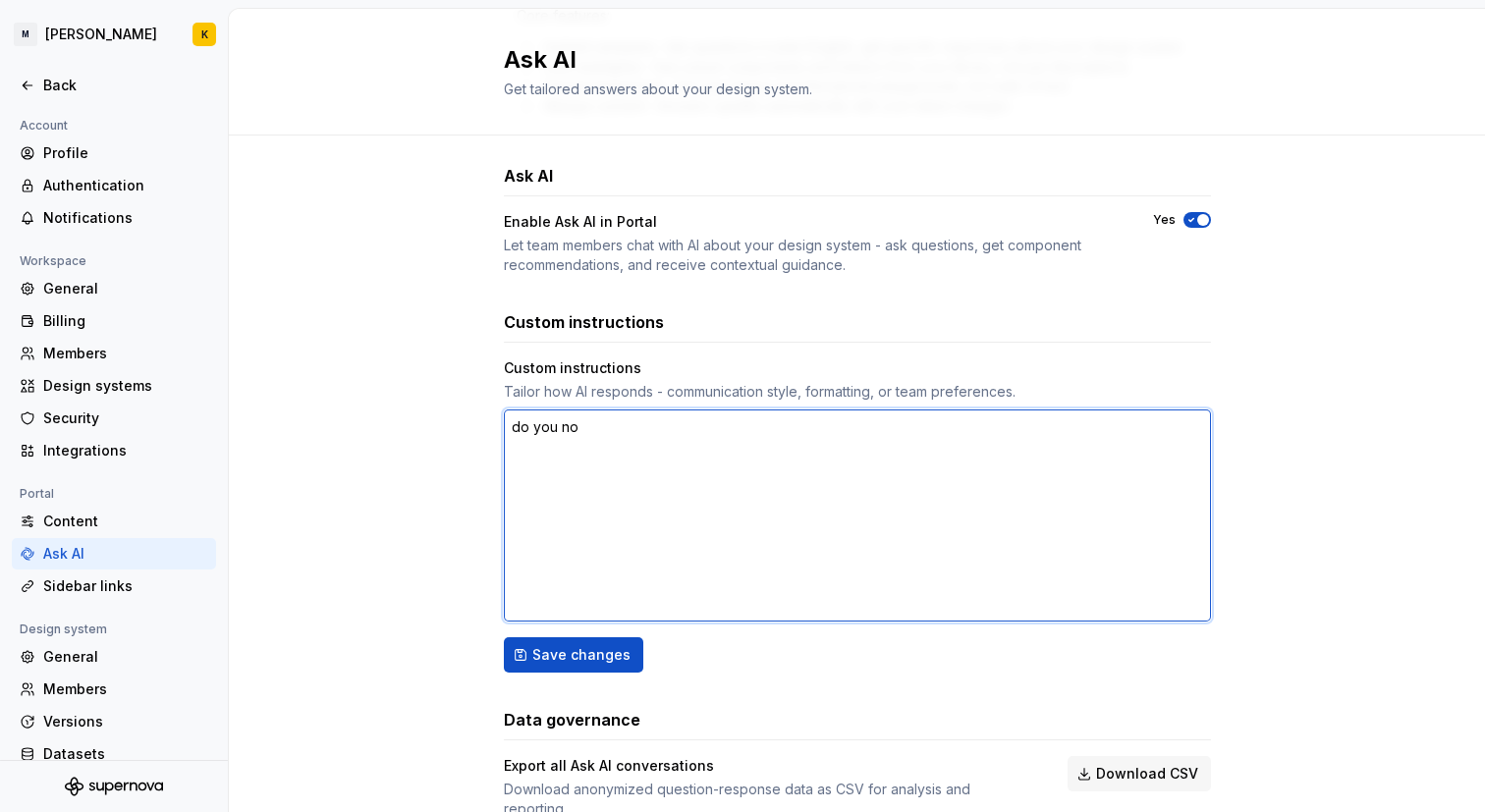
type textarea "do you n"
type textarea "*"
type textarea "do you"
type textarea "*"
type textarea "do you k"
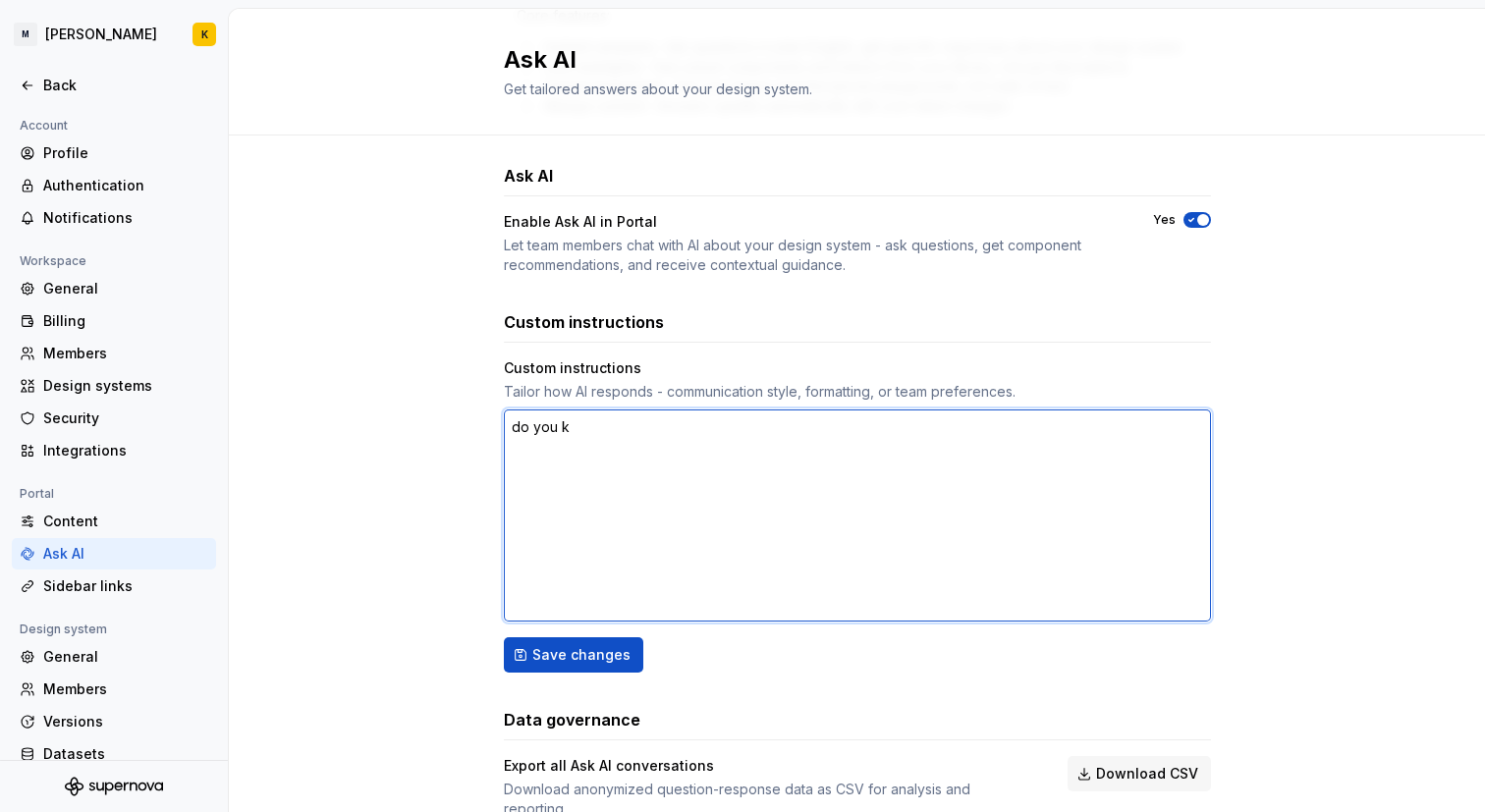
type textarea "*"
type textarea "do you kn"
type textarea "*"
type textarea "do you kno"
type textarea "*"
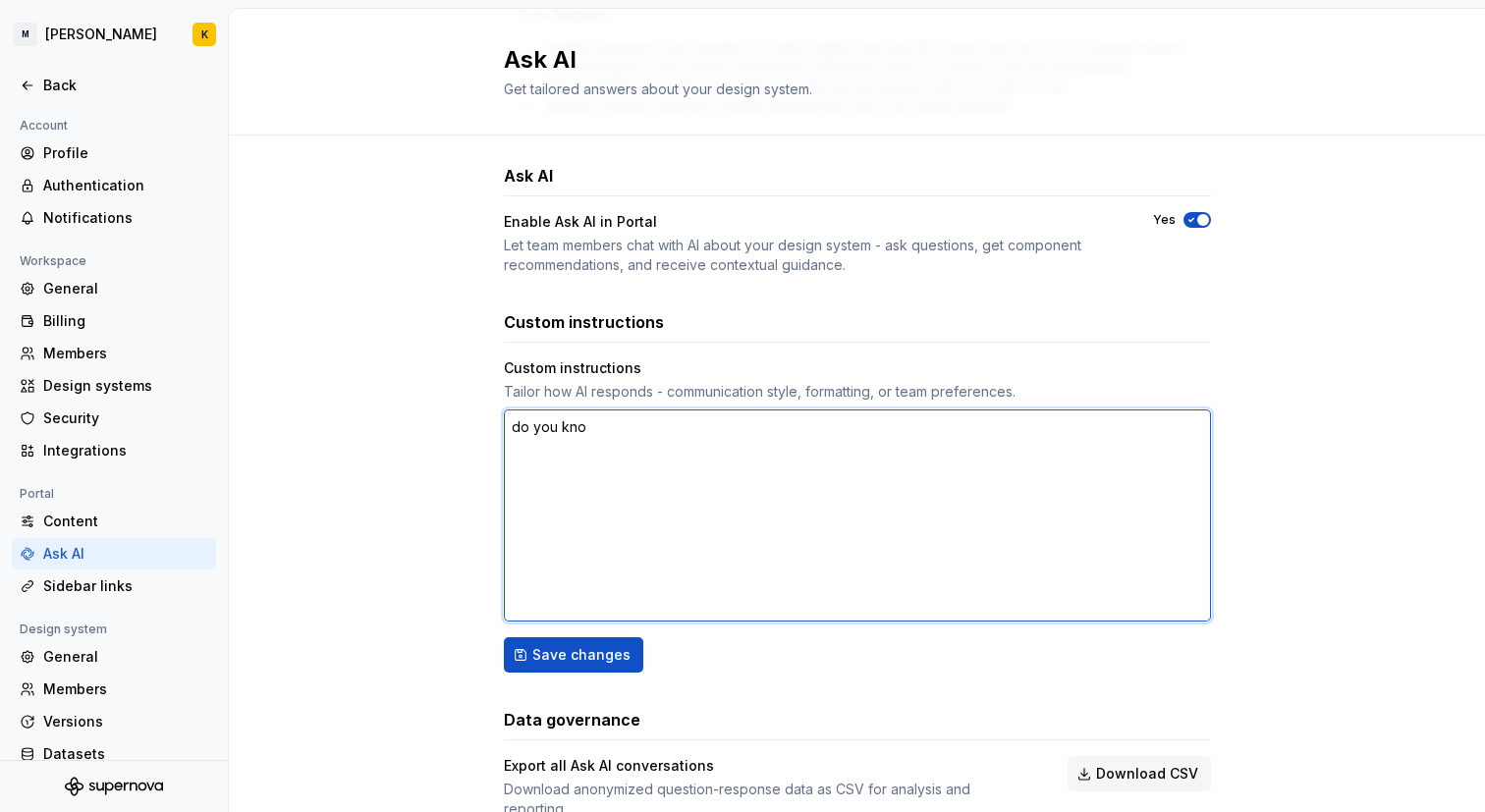
type textarea "do you know"
type textarea "*"
type textarea "do you know"
type textarea "*"
type textarea "do you know h"
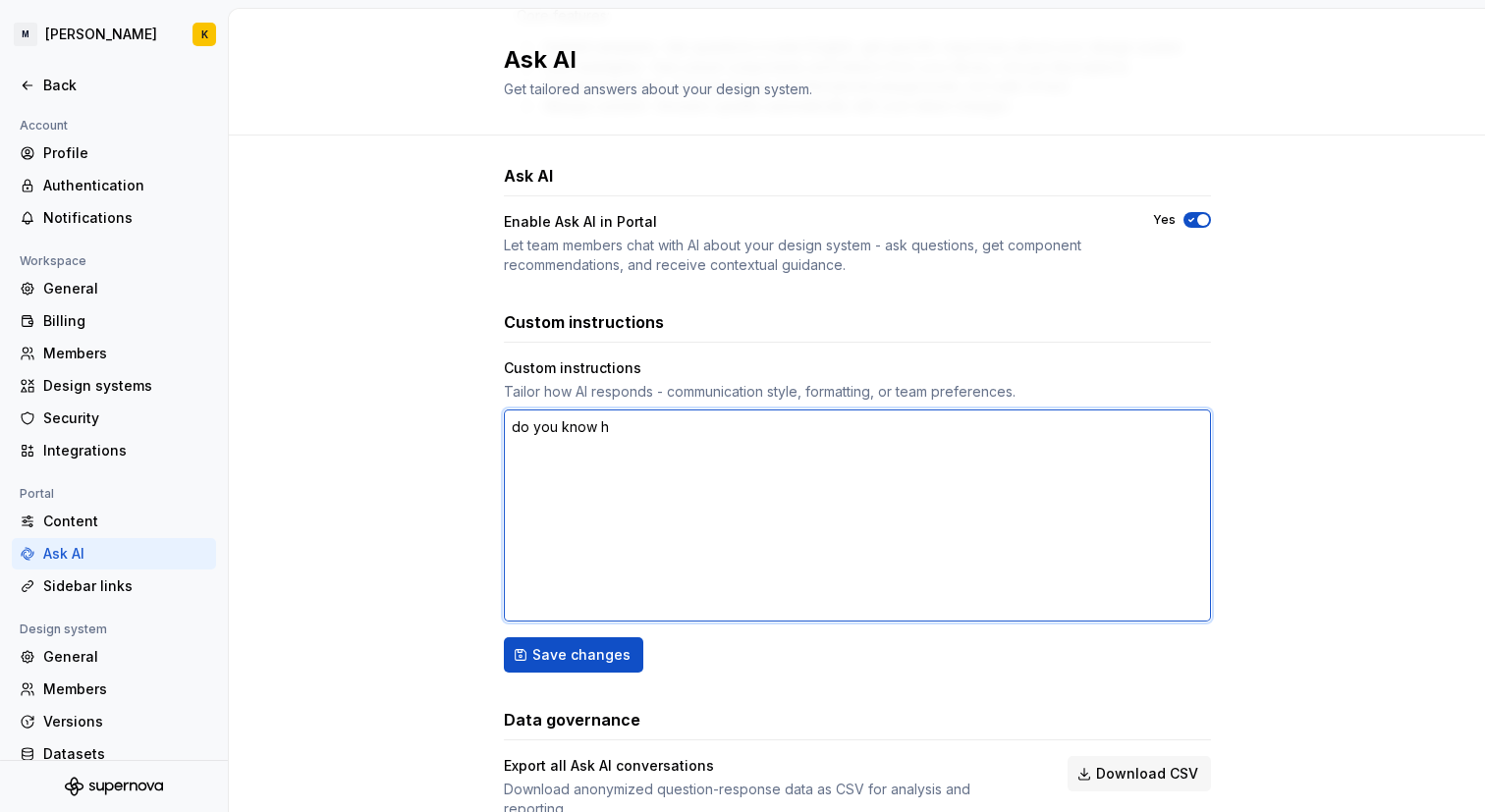
type textarea "*"
type textarea "do you know [PERSON_NAME]"
type textarea "*"
type textarea "do you know how"
type textarea "*"
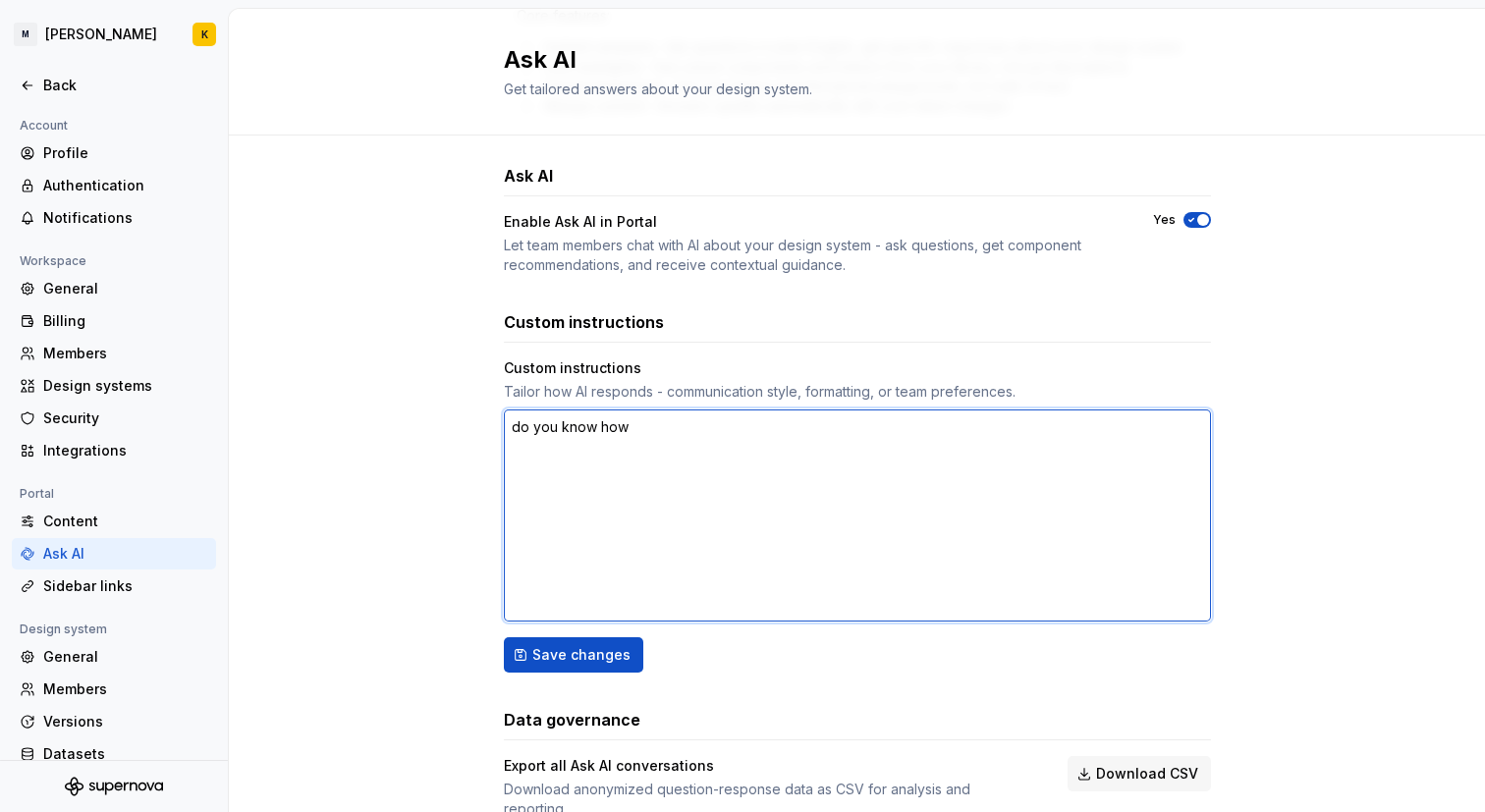
type textarea "do you know how"
type textarea "*"
type textarea "do you know how t"
type textarea "*"
type textarea "do you know how to"
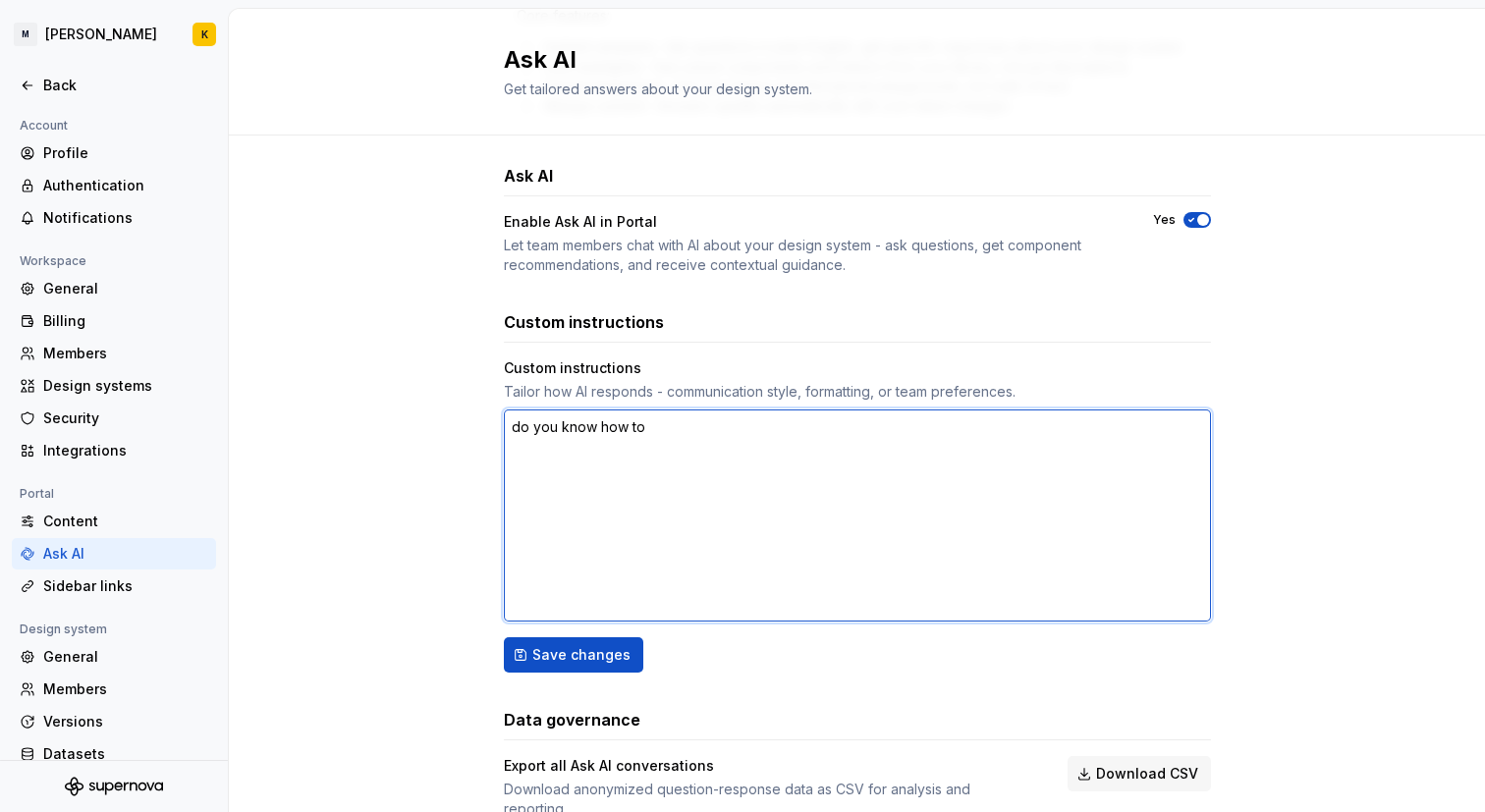
type textarea "*"
type textarea "do you know how to"
type textarea "*"
type textarea "do you know how to c"
type textarea "*"
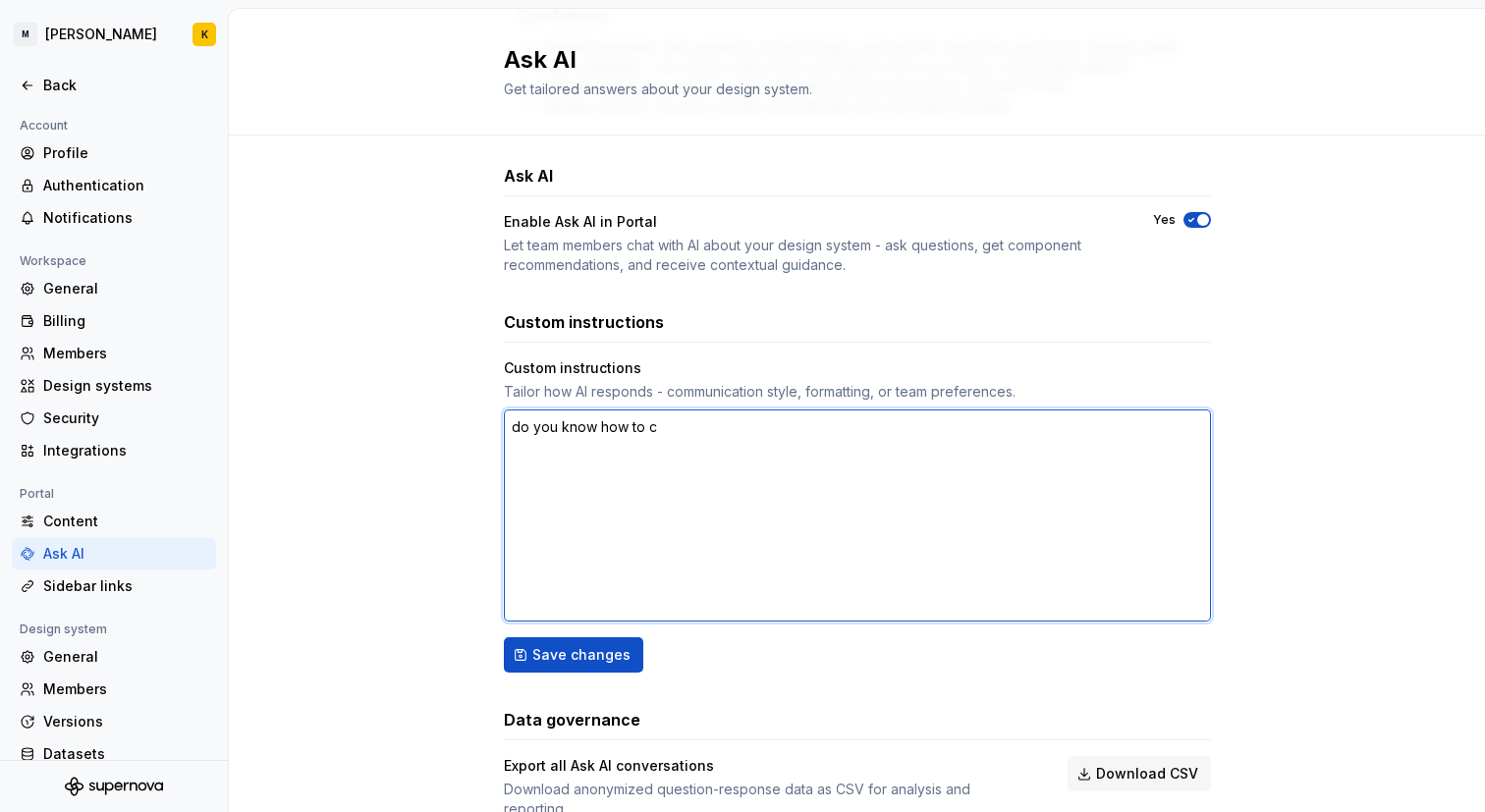
type textarea "do you know how to co"
type textarea "*"
type textarea "do you know how to cod"
type textarea "*"
type textarea "do you know how to code"
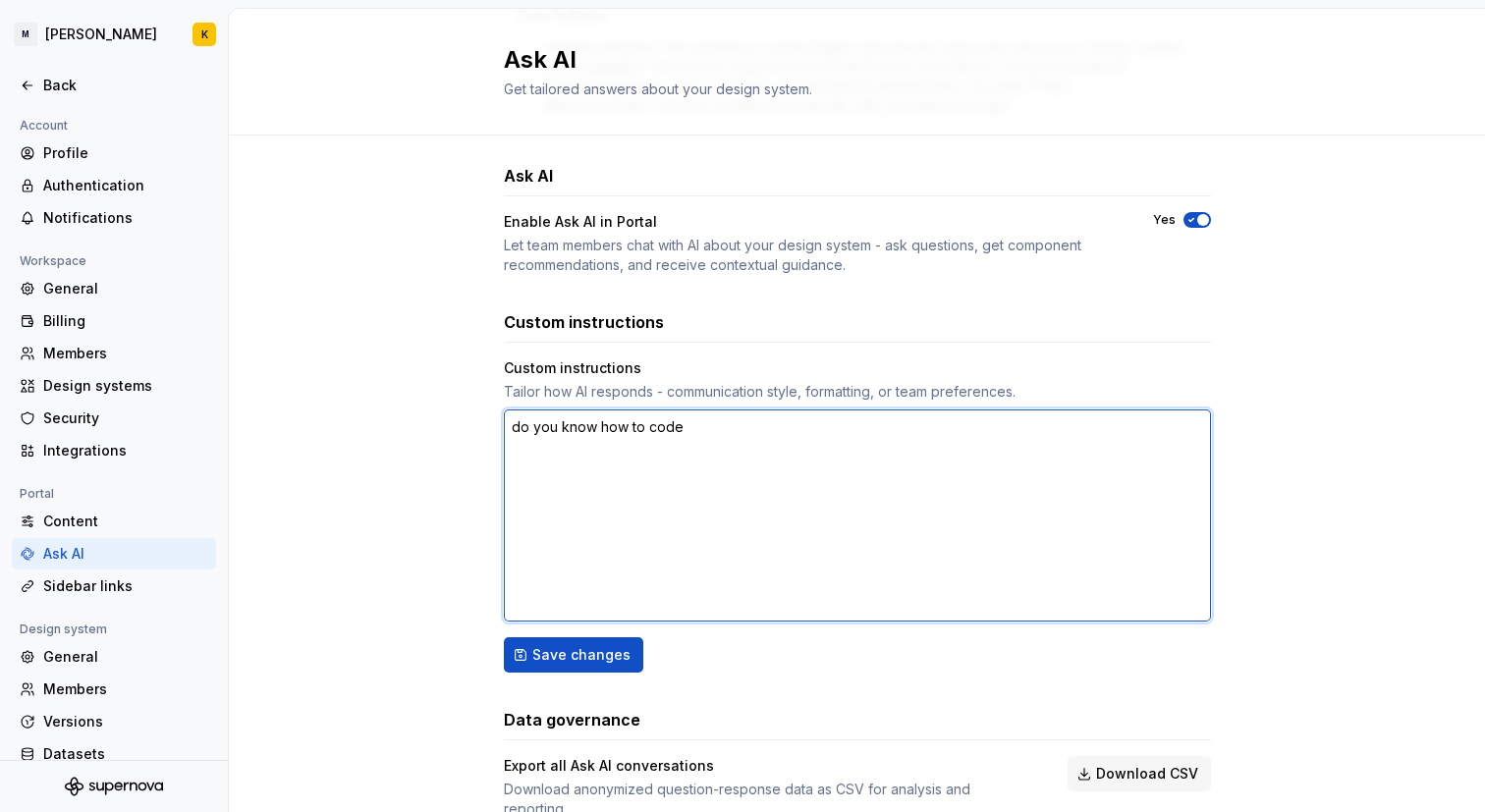
type textarea "*"
type textarea "do you know how to code"
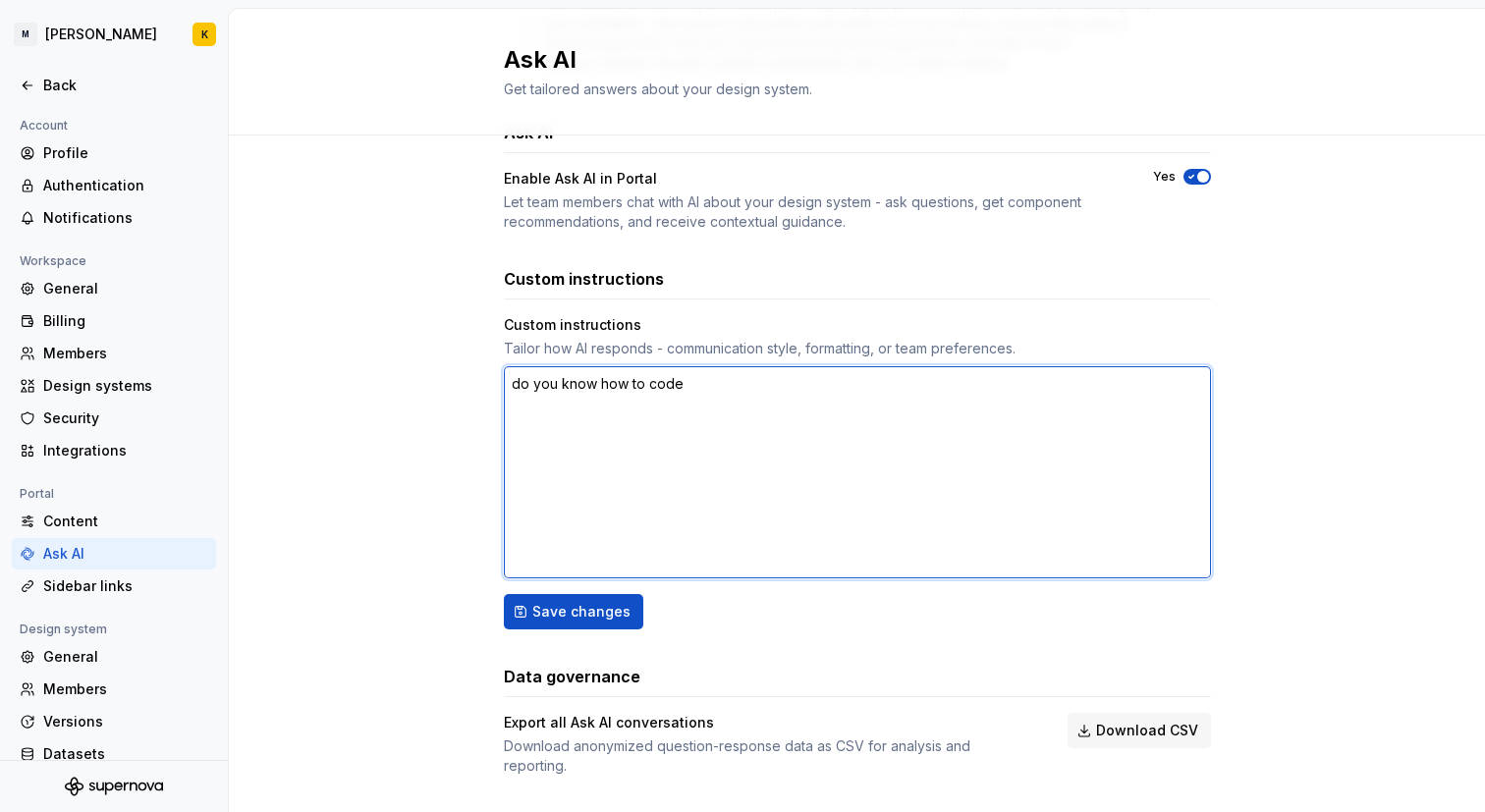
scroll to position [727, 0]
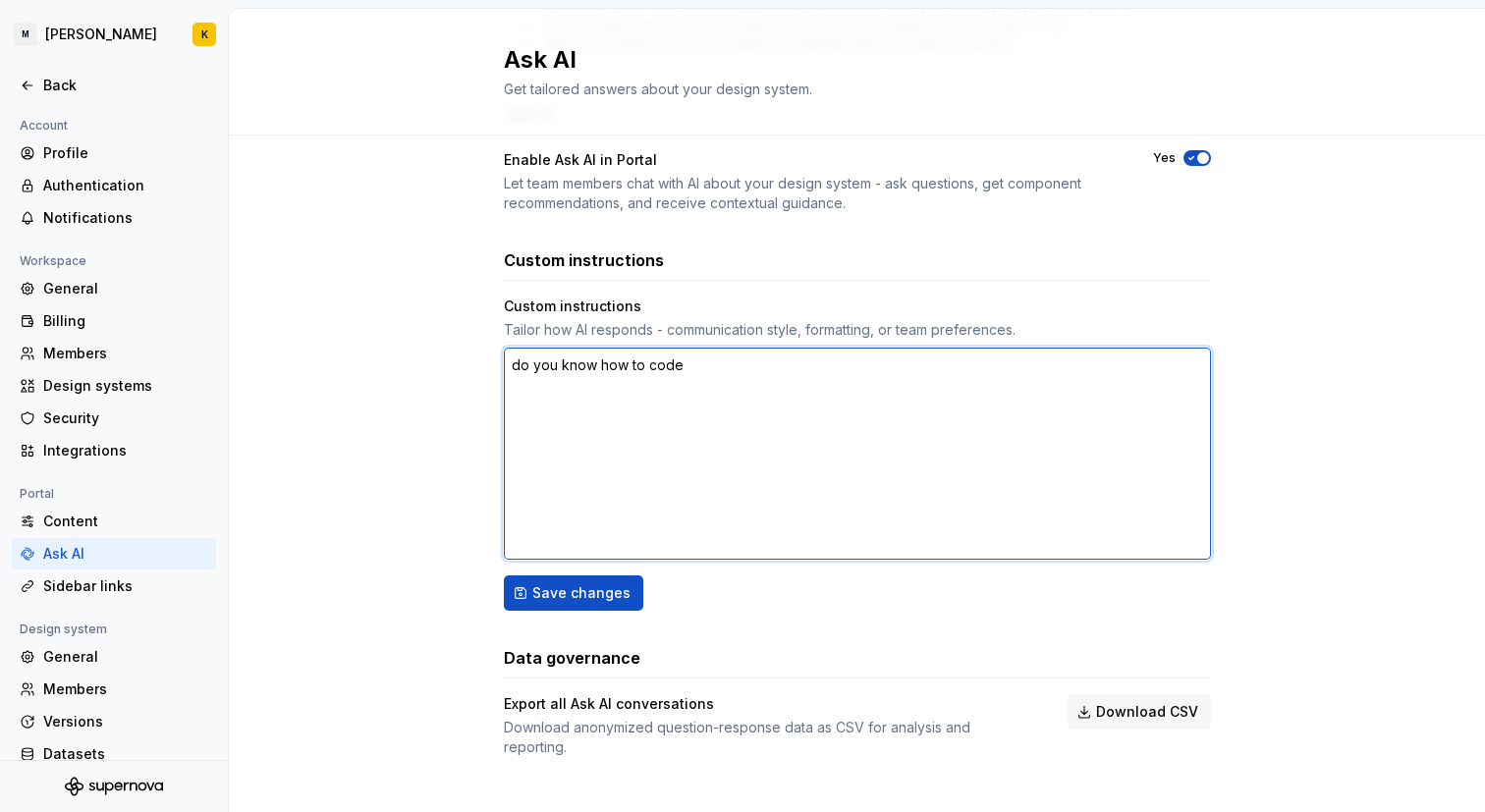
drag, startPoint x: 652, startPoint y: 428, endPoint x: 371, endPoint y: 335, distance: 296.0
click at [371, 335] on div "What is Ask AI? Ask AI lets you query your design system using natural language…" at bounding box center [857, 120] width 1256 height 1423
type textarea "*"
click at [559, 395] on textarea at bounding box center [857, 453] width 707 height 212
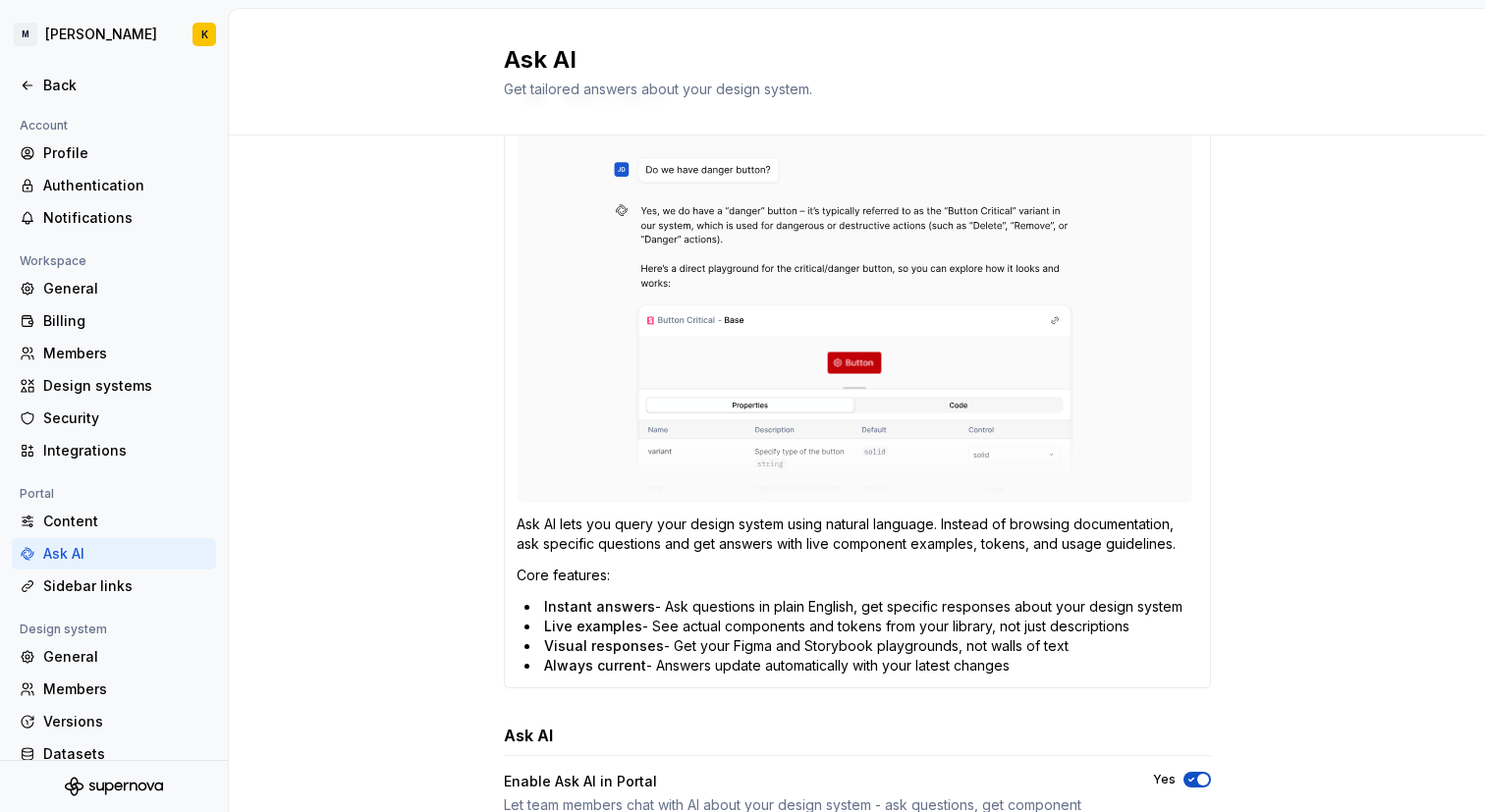
scroll to position [0, 0]
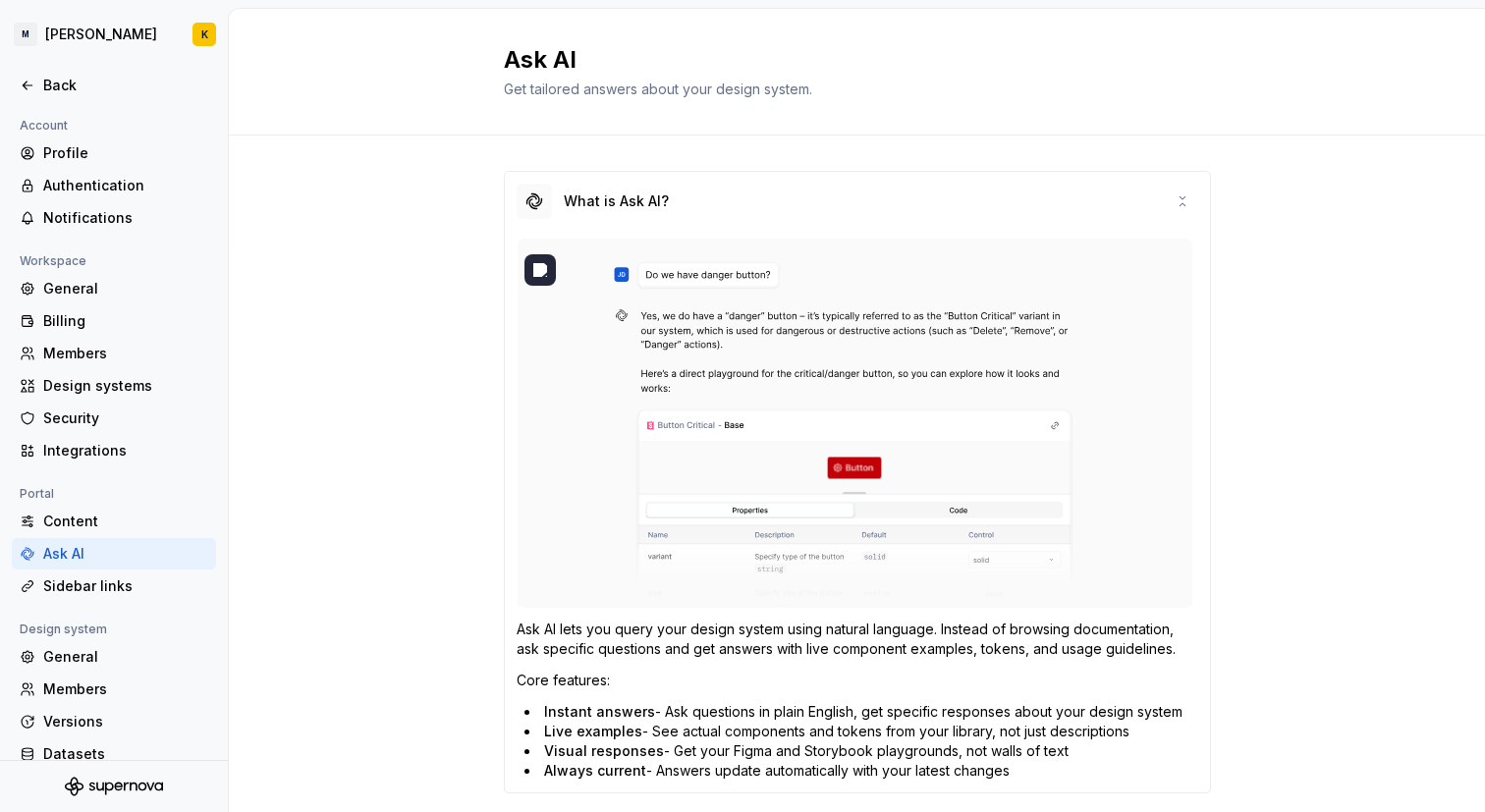
type textarea "*"
